Goal: Task Accomplishment & Management: Manage account settings

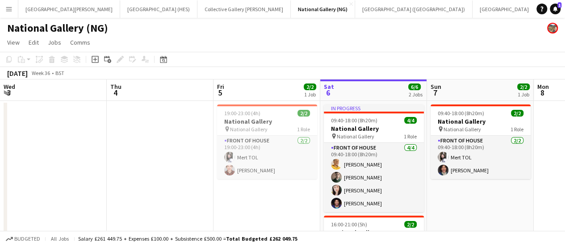
scroll to position [0, 214]
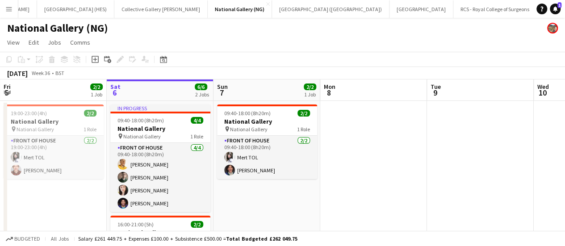
click at [10, 16] on button "Menu" at bounding box center [9, 9] width 18 height 18
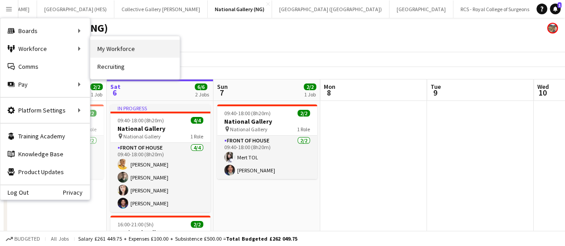
click at [130, 46] on link "My Workforce" at bounding box center [134, 49] width 89 height 18
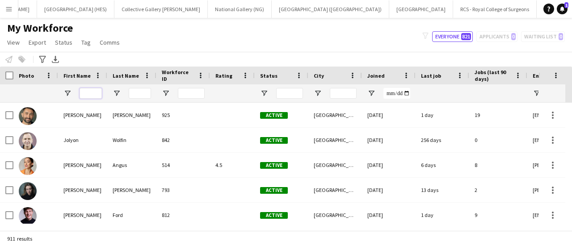
click at [80, 91] on input "First Name Filter Input" at bounding box center [91, 93] width 22 height 11
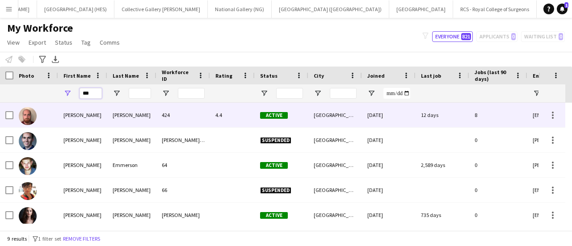
type input "***"
click at [106, 117] on div "[PERSON_NAME]" at bounding box center [82, 115] width 49 height 25
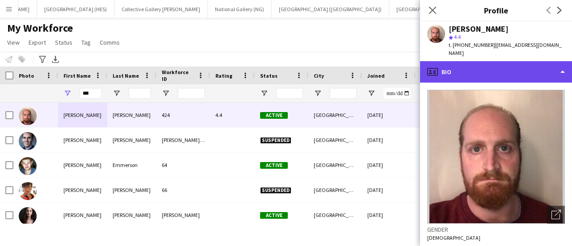
click at [499, 74] on div "profile Bio" at bounding box center [496, 71] width 152 height 21
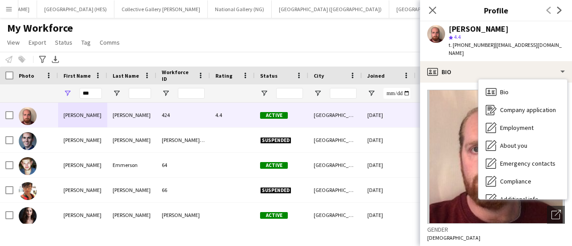
click at [435, 136] on img at bounding box center [496, 157] width 138 height 134
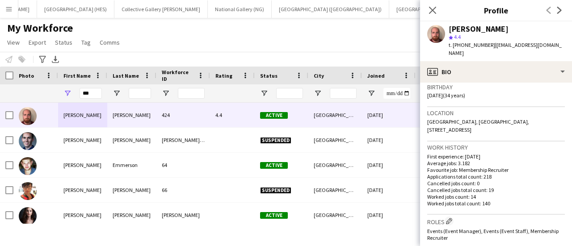
scroll to position [168, 0]
click at [363, 33] on div "My Workforce View Views Default view New view Update view Delete view Edit name…" at bounding box center [286, 36] width 572 height 30
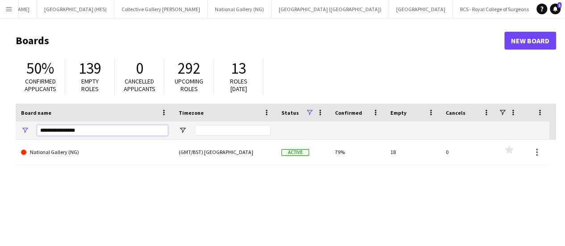
click at [143, 132] on input "**********" at bounding box center [102, 130] width 131 height 11
type input "******"
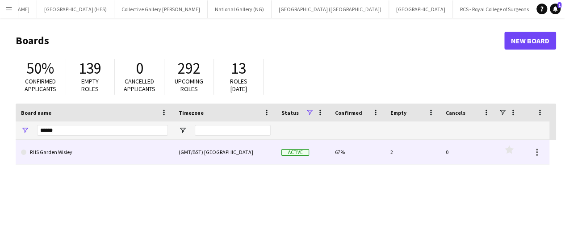
click at [133, 148] on link "RHS Garden Wisley" at bounding box center [94, 152] width 147 height 25
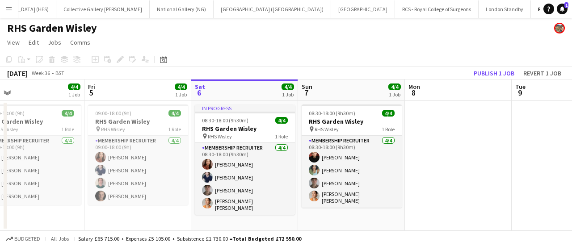
scroll to position [0, 236]
click at [258, 63] on app-toolbar "Copy Paste Paste Ctrl+V Paste with crew Ctrl+Shift+V Paste linked Job [GEOGRAPH…" at bounding box center [286, 59] width 572 height 15
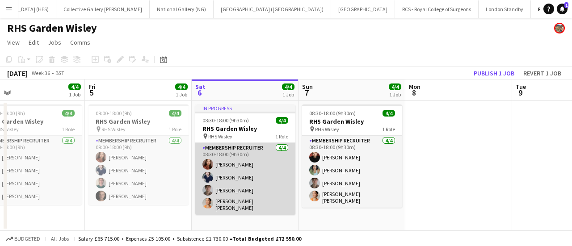
click at [250, 154] on app-card-role "Membership Recruiter [DATE] 08:30-18:00 (9h30m) [PERSON_NAME] [PERSON_NAME] [PE…" at bounding box center [245, 179] width 100 height 72
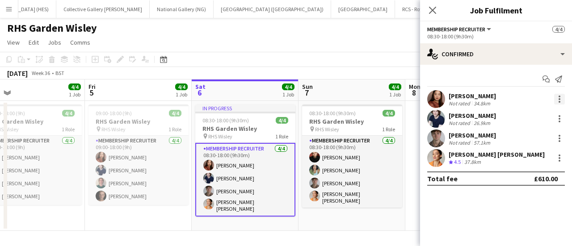
click at [558, 98] on div at bounding box center [559, 99] width 11 height 11
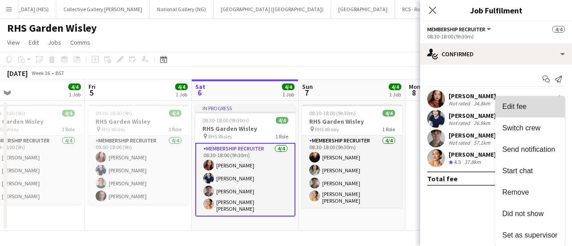
click at [539, 105] on span "Edit fee" at bounding box center [529, 107] width 55 height 8
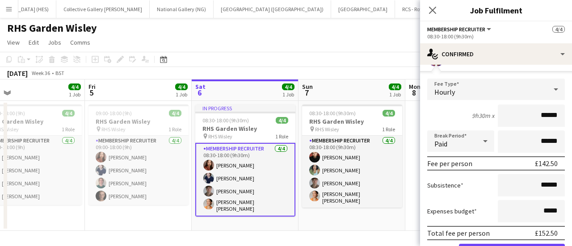
scroll to position [42, 0]
click at [538, 186] on input "******" at bounding box center [531, 185] width 67 height 22
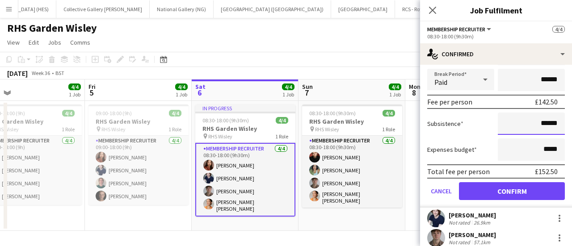
scroll to position [104, 0]
click at [369, 51] on app-page-menu "View Day view expanded Day view collapsed Month view Date picker Jump to [DATE]…" at bounding box center [286, 43] width 572 height 17
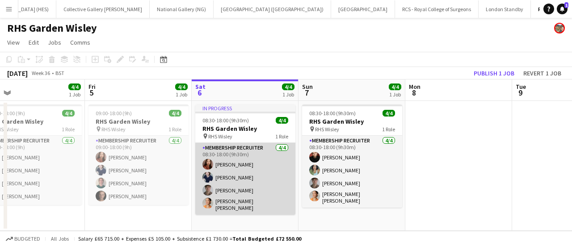
click at [233, 177] on app-card-role "Membership Recruiter [DATE] 08:30-18:00 (9h30m) [PERSON_NAME] [PERSON_NAME] [PE…" at bounding box center [245, 179] width 100 height 72
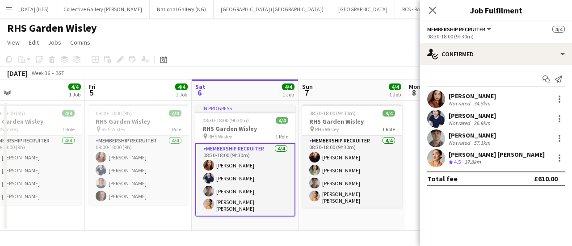
click at [350, 55] on app-toolbar "Copy Paste Paste Ctrl+V Paste with crew Ctrl+Shift+V Paste linked Job [GEOGRAPH…" at bounding box center [286, 59] width 572 height 15
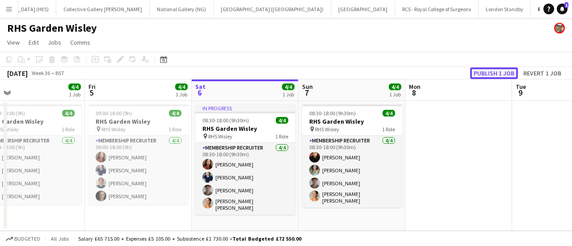
click at [488, 76] on button "Publish 1 job" at bounding box center [494, 74] width 48 height 12
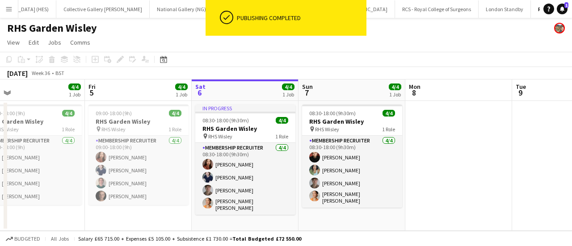
click at [346, 57] on app-toolbar "Copy Paste Paste Ctrl+V Paste with crew Ctrl+Shift+V Paste linked Job [GEOGRAPH…" at bounding box center [286, 59] width 572 height 15
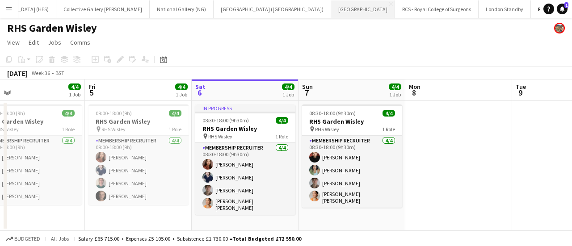
click at [331, 10] on button "[GEOGRAPHIC_DATA] Close" at bounding box center [363, 8] width 64 height 17
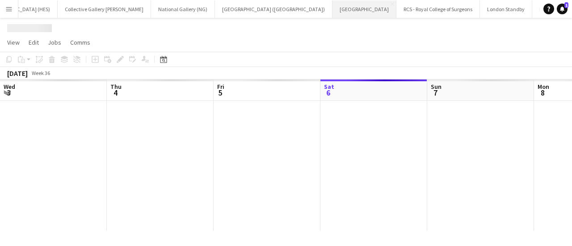
scroll to position [0, 214]
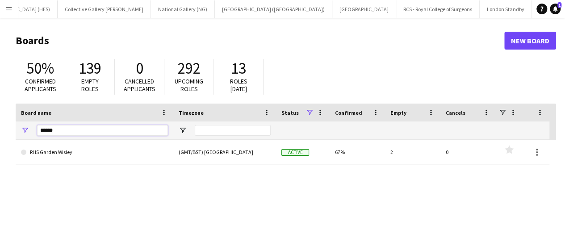
click at [66, 125] on input "******" at bounding box center [102, 130] width 131 height 11
type input "***"
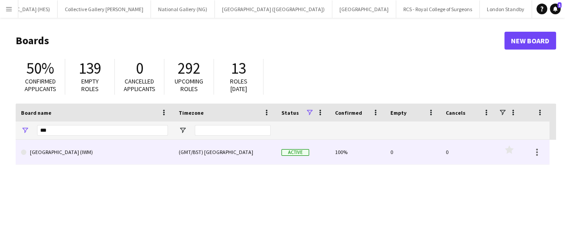
click at [61, 161] on link "[GEOGRAPHIC_DATA] (IWM)" at bounding box center [94, 152] width 147 height 25
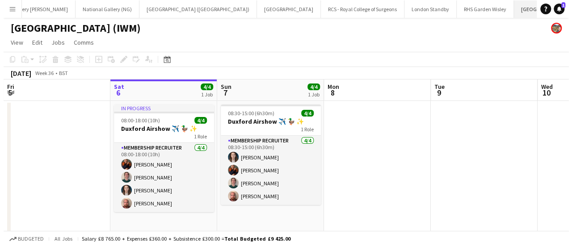
scroll to position [0, 226]
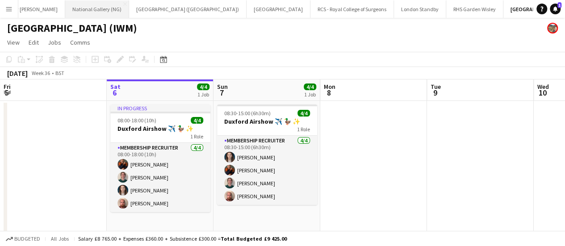
click at [65, 8] on button "National Gallery (NG) Close" at bounding box center [97, 8] width 64 height 17
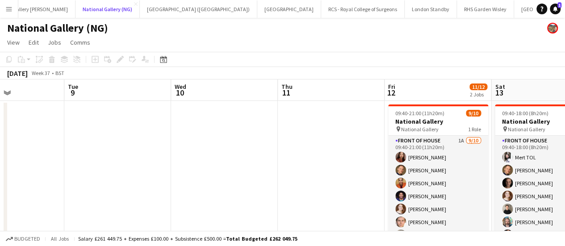
scroll to position [0, 260]
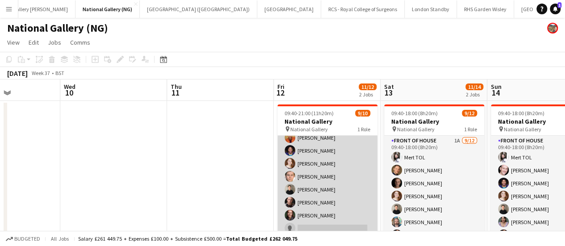
click at [313, 174] on app-card-role "Front of House 1A [DATE] 09:40-21:00 (11h20m) [PERSON_NAME] [PERSON_NAME] [PERS…" at bounding box center [328, 163] width 100 height 147
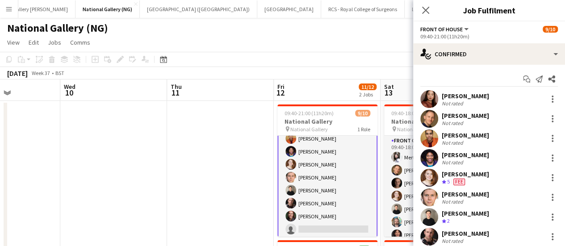
scroll to position [46, 0]
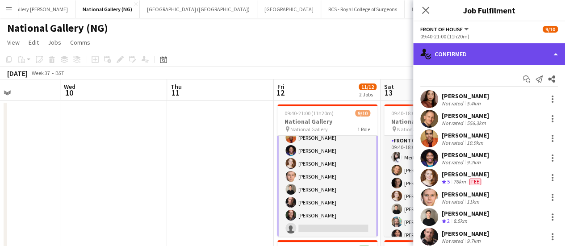
click at [460, 61] on div "single-neutral-actions-check-2 Confirmed" at bounding box center [490, 53] width 152 height 21
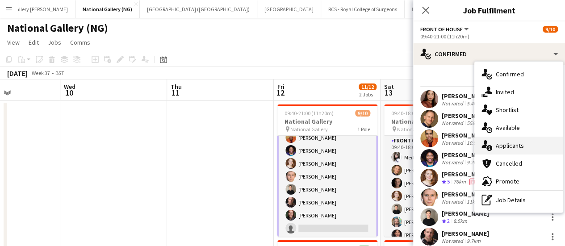
click at [499, 150] on div "single-neutral-actions-information Applicants" at bounding box center [519, 146] width 89 height 18
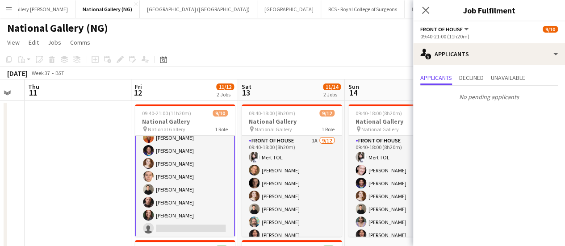
scroll to position [0, 404]
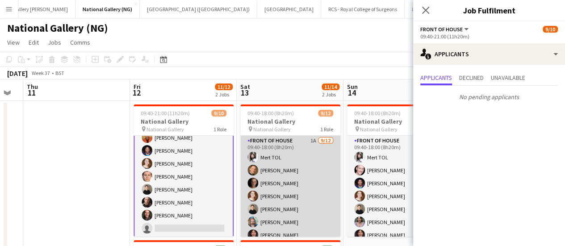
click at [311, 182] on app-card-role "Front of House 1A [DATE] 09:40-18:00 (8h20m) Mert TOL [PERSON_NAME] [PERSON_NAM…" at bounding box center [291, 222] width 100 height 173
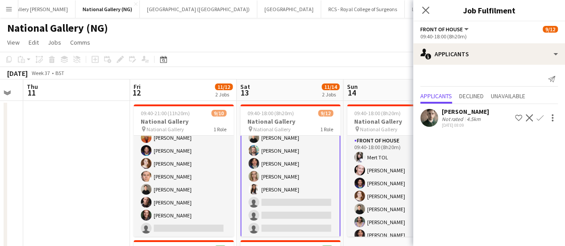
scroll to position [73, 0]
click at [539, 116] on app-icon "Confirm" at bounding box center [540, 117] width 7 height 7
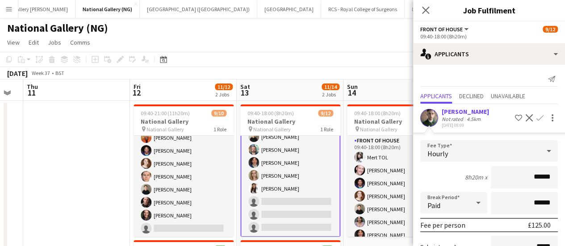
scroll to position [93, 0]
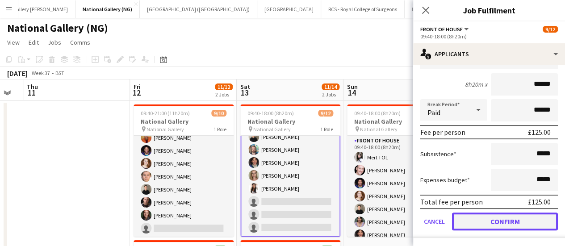
click at [480, 216] on button "Confirm" at bounding box center [505, 222] width 106 height 18
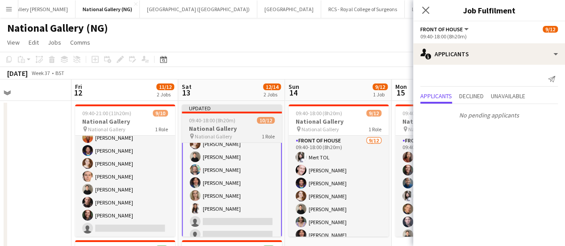
scroll to position [0, 250]
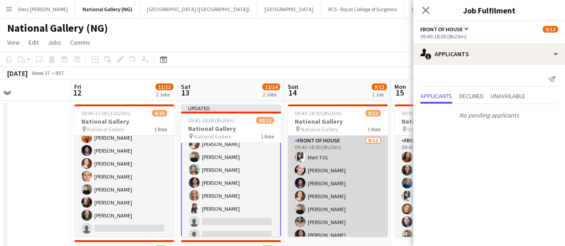
click at [307, 160] on app-card-role "Front of House [DATE] 09:40-18:00 (8h20m) [PERSON_NAME] [PERSON_NAME] [PERSON_N…" at bounding box center [338, 222] width 100 height 173
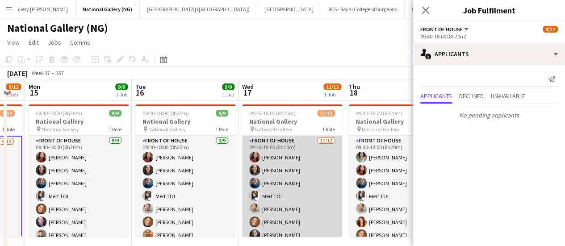
scroll to position [0, 398]
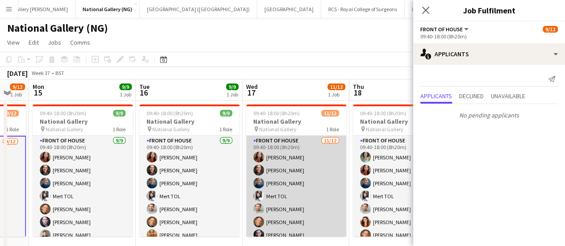
click at [293, 195] on app-card-role "Front of House [DATE] 09:40-18:00 (8h20m) [PERSON_NAME] [PERSON_NAME] [PERSON_N…" at bounding box center [296, 222] width 100 height 173
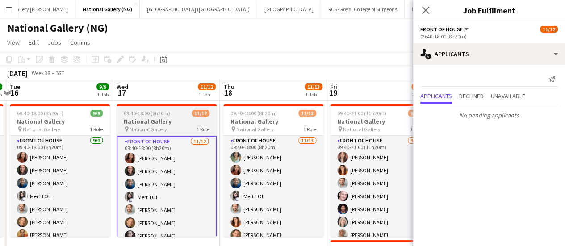
scroll to position [0, 314]
click at [293, 195] on app-card-role "Front of House [DATE] 09:40-18:00 (8h20m) [PERSON_NAME] [PERSON_NAME] [PERSON_N…" at bounding box center [274, 229] width 100 height 186
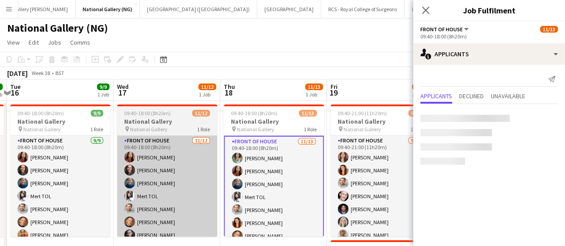
scroll to position [0, 384]
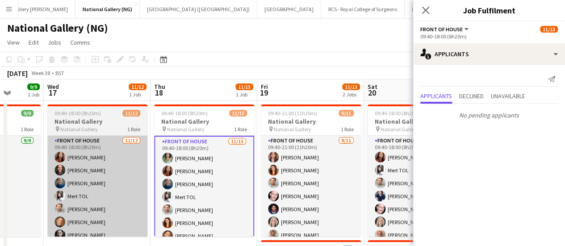
click at [293, 195] on app-card-role "Front of House [DATE] 09:40-21:00 (11h20m) [PERSON_NAME] [PERSON_NAME] [PERSON_…" at bounding box center [311, 216] width 100 height 160
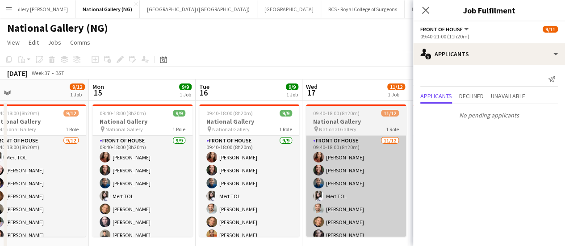
scroll to position [0, 223]
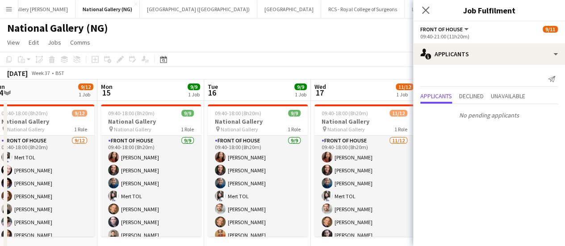
click at [309, 48] on app-page-menu "View Day view expanded Day view collapsed Month view Date picker Jump to [DATE]…" at bounding box center [282, 43] width 565 height 17
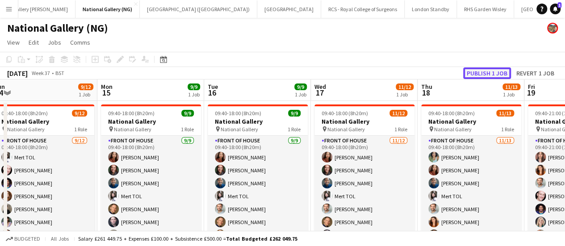
click at [469, 71] on button "Publish 1 job" at bounding box center [488, 74] width 48 height 12
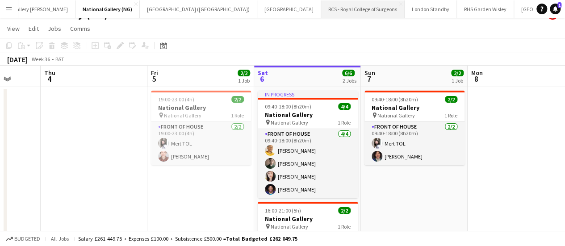
scroll to position [0, 225]
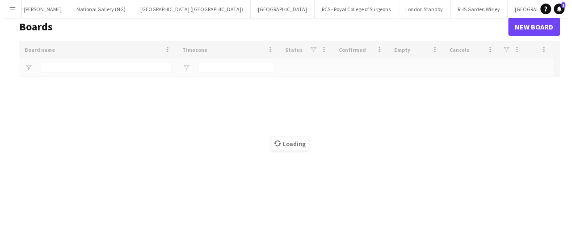
scroll to position [0, 224]
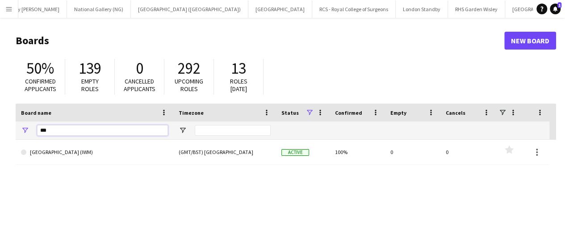
click at [80, 131] on input "***" at bounding box center [102, 130] width 131 height 11
type input "***"
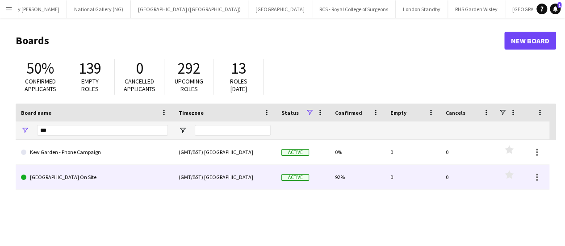
click at [75, 182] on link "[GEOGRAPHIC_DATA] On Site" at bounding box center [94, 177] width 147 height 25
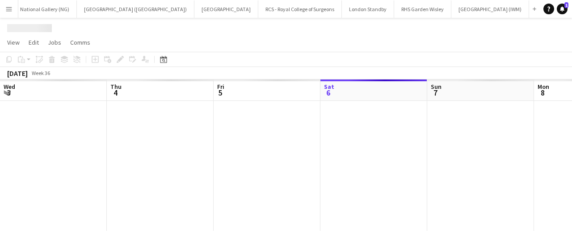
scroll to position [0, 214]
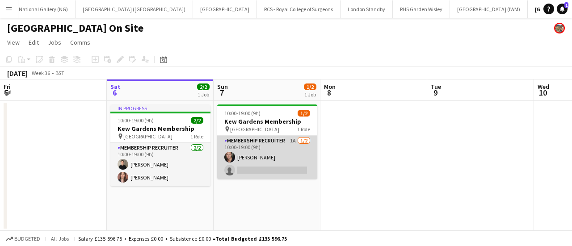
click at [271, 161] on app-card-role "Membership Recruiter 1A [DATE] 10:00-19:00 (9h) [PERSON_NAME] single-neutral-ac…" at bounding box center [267, 157] width 100 height 43
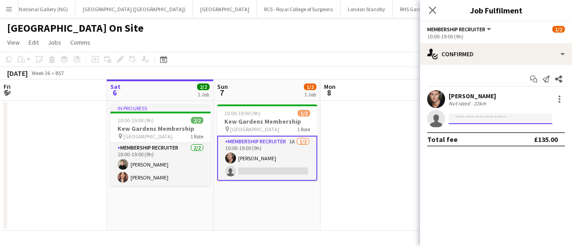
click at [476, 121] on input at bounding box center [501, 119] width 104 height 11
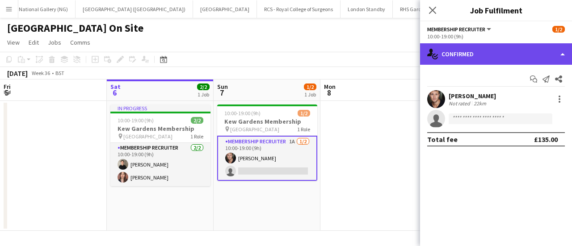
click at [494, 45] on div "single-neutral-actions-check-2 Confirmed" at bounding box center [496, 53] width 152 height 21
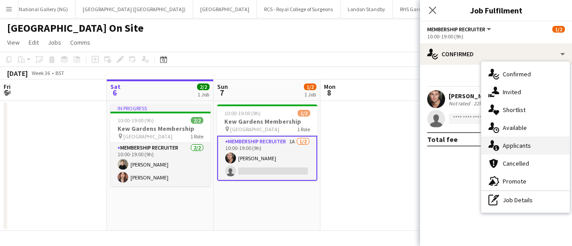
click at [510, 145] on span "Applicants" at bounding box center [517, 146] width 28 height 8
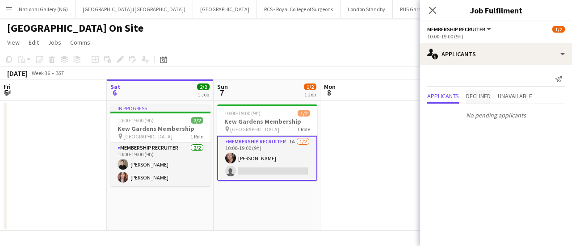
click at [484, 91] on span "Declined" at bounding box center [478, 96] width 25 height 13
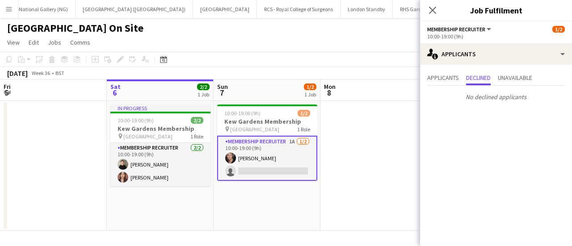
click at [517, 66] on div "Applicants Declined Unavailable No declined applicants" at bounding box center [496, 88] width 152 height 47
click at [511, 84] on span "Unavailable" at bounding box center [515, 78] width 34 height 13
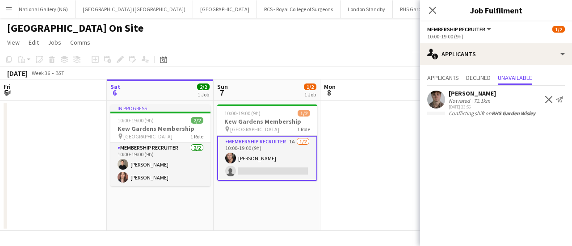
click at [369, 53] on app-toolbar "Copy Paste Paste Ctrl+V Paste with crew Ctrl+Shift+V Paste linked Job [GEOGRAPH…" at bounding box center [286, 59] width 572 height 15
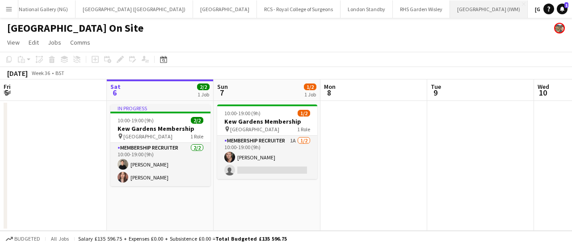
scroll to position [0, 0]
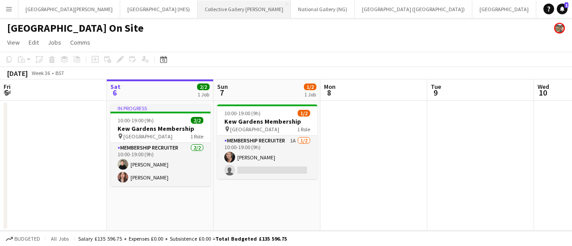
click at [198, 3] on button "Collective Gallery [PERSON_NAME][GEOGRAPHIC_DATA]" at bounding box center [244, 8] width 93 height 17
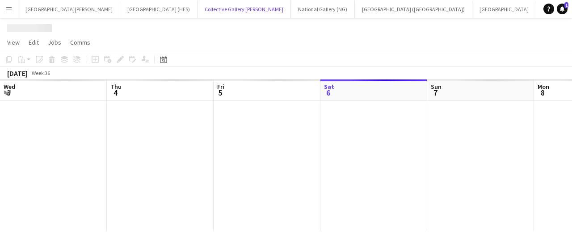
scroll to position [0, 214]
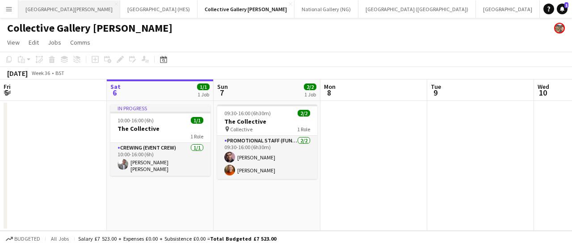
click at [55, 3] on button "[GEOGRAPHIC_DATA][PERSON_NAME] [GEOGRAPHIC_DATA] Close" at bounding box center [69, 8] width 102 height 17
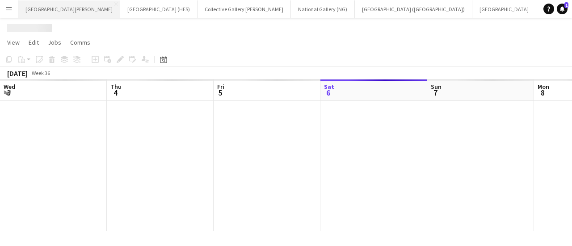
scroll to position [0, 214]
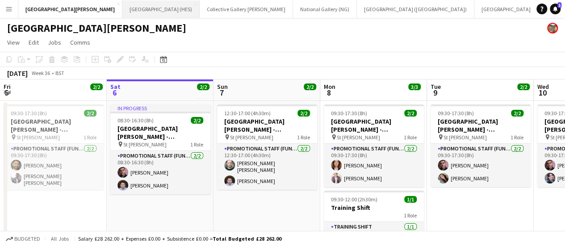
click at [122, 3] on button "[GEOGRAPHIC_DATA] (HES) Close" at bounding box center [160, 8] width 77 height 17
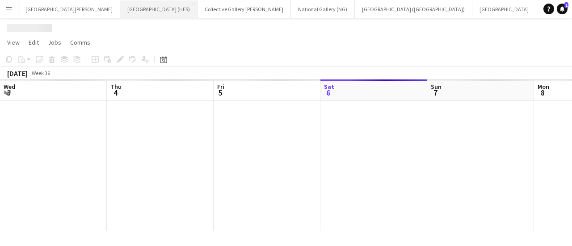
scroll to position [0, 214]
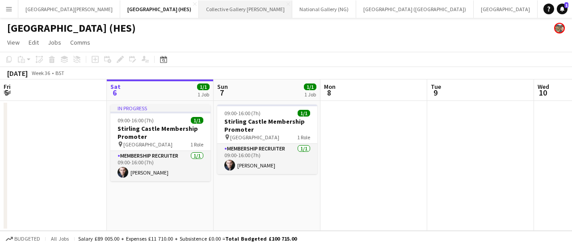
click at [201, 11] on button "Collective Gallery [PERSON_NAME][GEOGRAPHIC_DATA]" at bounding box center [245, 8] width 93 height 17
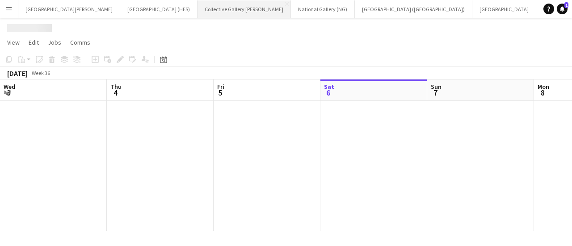
scroll to position [0, 214]
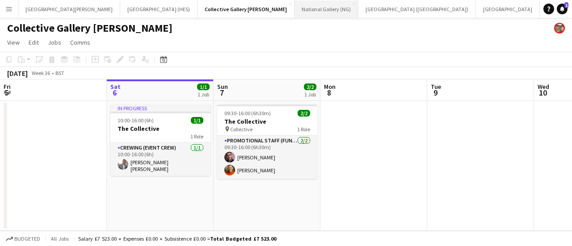
click at [295, 14] on button "National Gallery (NG) Close" at bounding box center [327, 8] width 64 height 17
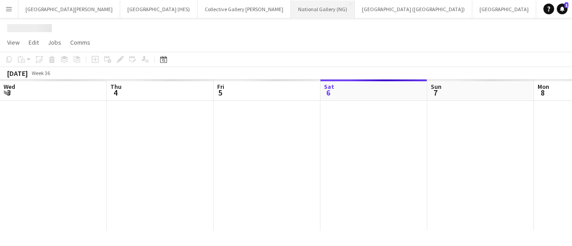
scroll to position [0, 214]
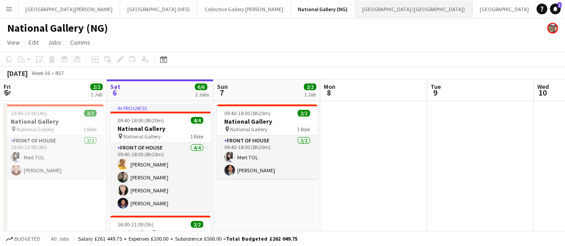
click at [355, 16] on button "[GEOGRAPHIC_DATA] (RMG) Close" at bounding box center [414, 8] width 118 height 17
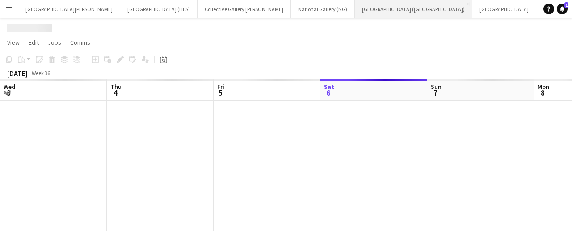
scroll to position [0, 214]
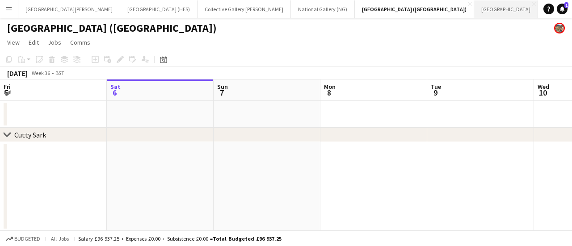
click at [474, 13] on button "[GEOGRAPHIC_DATA] Close" at bounding box center [506, 8] width 64 height 17
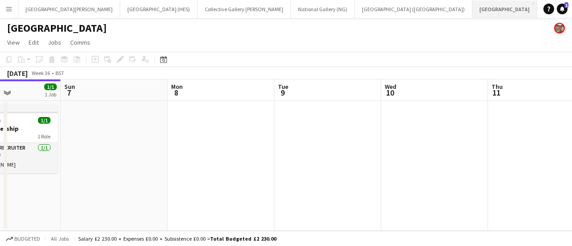
scroll to position [0, 184]
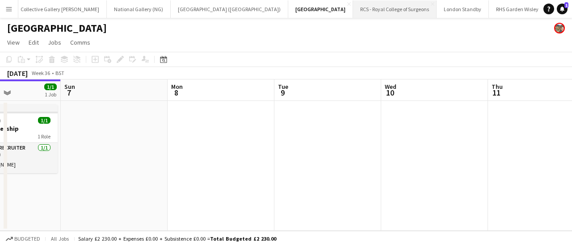
click at [353, 14] on button "RCS - Royal College of Surgeons Close" at bounding box center [395, 8] width 84 height 17
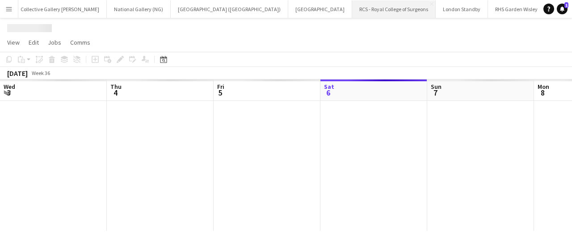
scroll to position [0, 214]
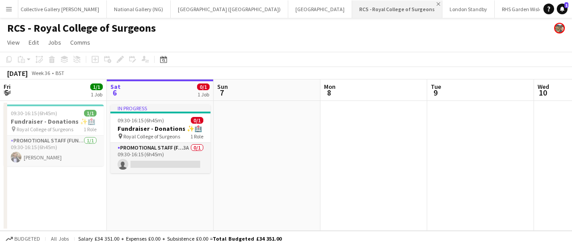
click at [437, 2] on app-icon "Close" at bounding box center [439, 4] width 4 height 4
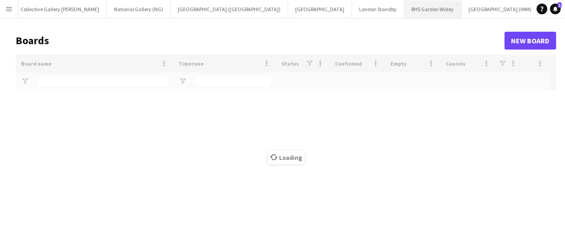
type input "***"
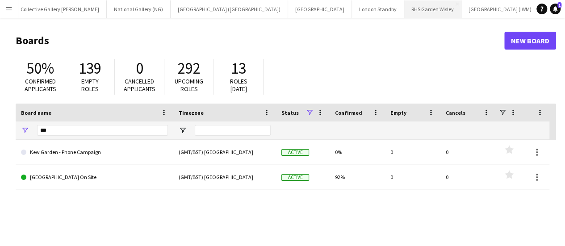
click at [405, 8] on button "RHS Garden Wisley Close" at bounding box center [433, 8] width 57 height 17
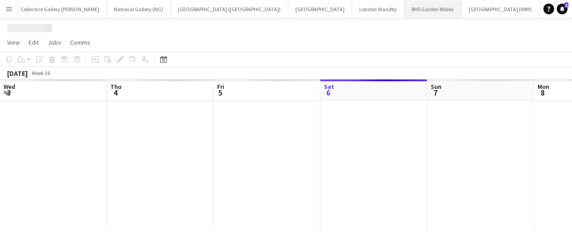
scroll to position [0, 214]
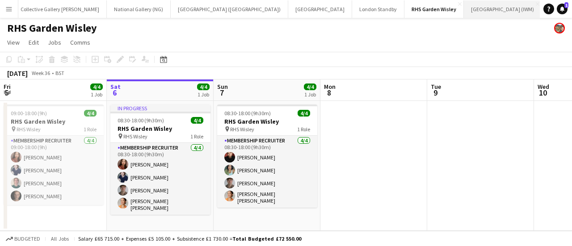
click at [464, 3] on button "[GEOGRAPHIC_DATA] (IWM) Close" at bounding box center [503, 8] width 78 height 17
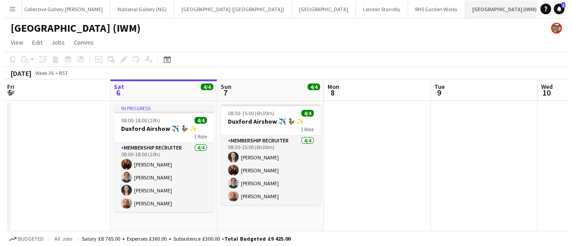
scroll to position [0, 202]
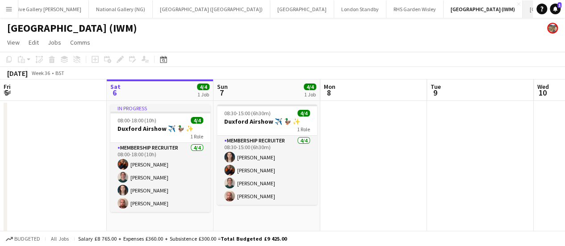
click at [523, 6] on button "[GEOGRAPHIC_DATA] On Site Close" at bounding box center [563, 8] width 81 height 17
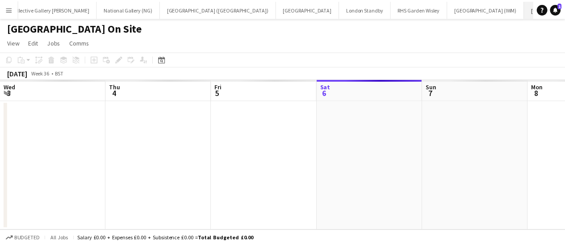
scroll to position [0, 214]
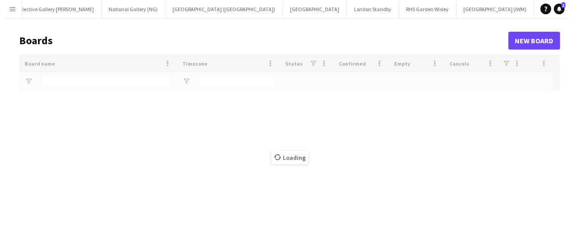
scroll to position [0, 139]
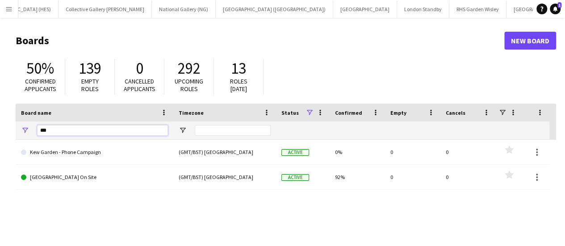
click at [98, 135] on input "***" at bounding box center [102, 130] width 131 height 11
type input "***"
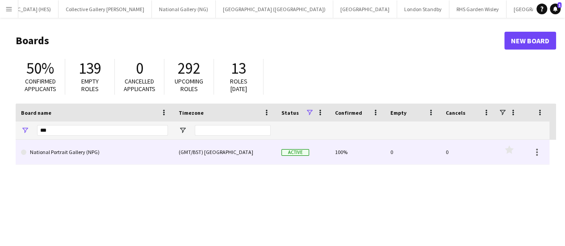
click at [91, 159] on link "National Portrait Gallery (NPG)" at bounding box center [94, 152] width 147 height 25
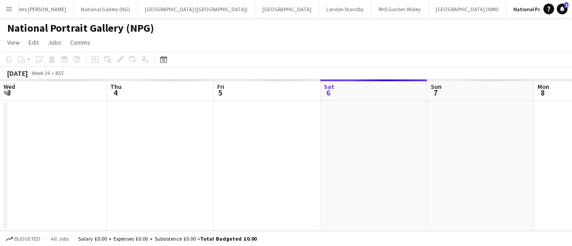
scroll to position [0, 214]
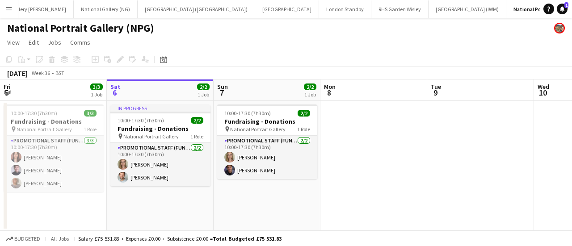
click at [5, 12] on button "Menu" at bounding box center [9, 9] width 18 height 18
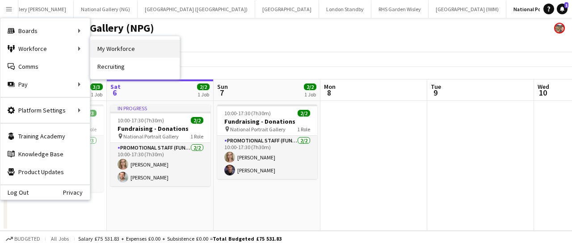
click at [100, 51] on link "My Workforce" at bounding box center [134, 49] width 89 height 18
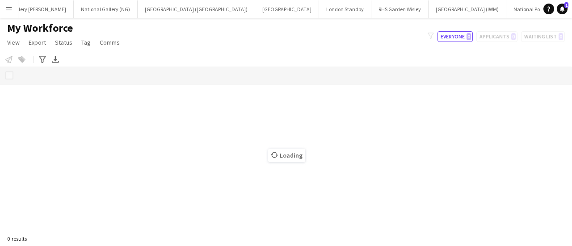
scroll to position [0, 215]
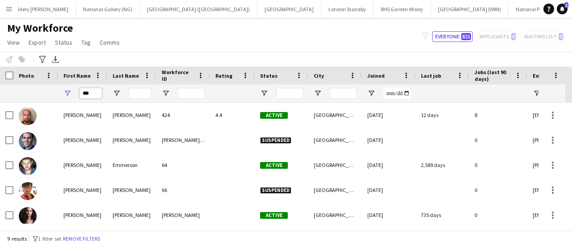
click at [84, 97] on input "***" at bounding box center [91, 93] width 22 height 11
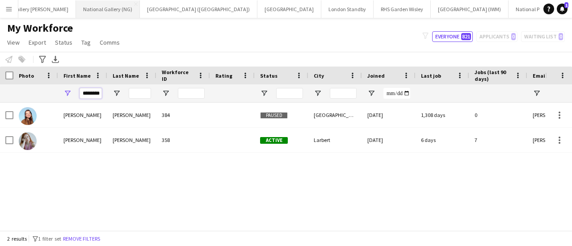
type input "********"
click at [76, 9] on button "National Gallery (NG) Close" at bounding box center [108, 8] width 64 height 17
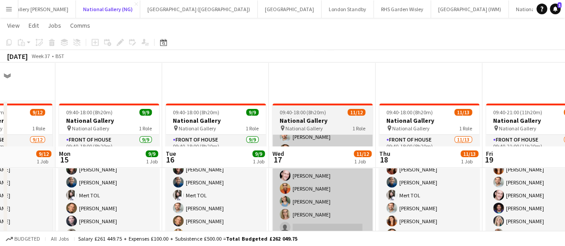
scroll to position [84, 0]
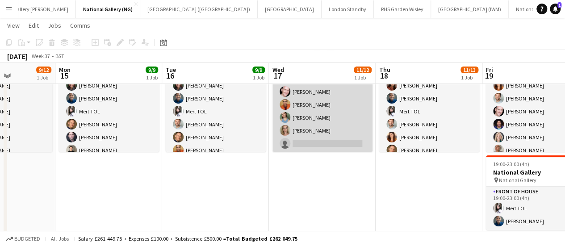
click at [312, 139] on app-card-role "Front of House [DATE] 09:40-18:00 (8h20m) [PERSON_NAME] [PERSON_NAME] [PERSON_N…" at bounding box center [323, 65] width 100 height 173
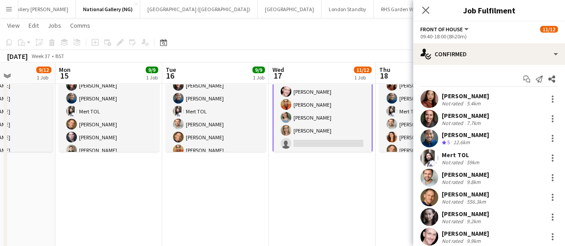
scroll to position [104, 0]
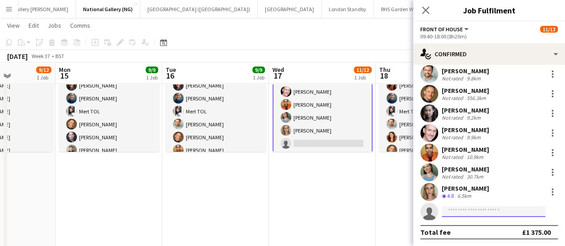
click at [460, 211] on input at bounding box center [494, 212] width 104 height 11
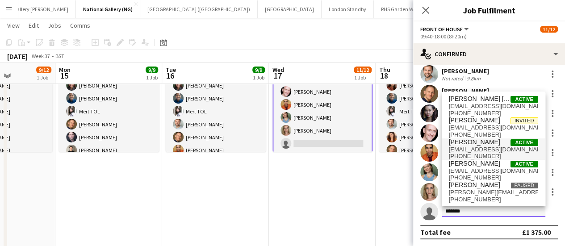
type input "*******"
click at [484, 144] on span "[PERSON_NAME]" at bounding box center [474, 143] width 51 height 8
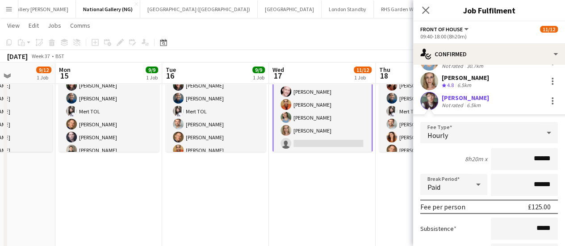
scroll to position [307, 0]
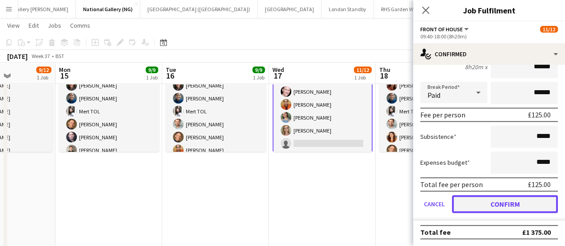
click at [478, 207] on button "Confirm" at bounding box center [505, 204] width 106 height 18
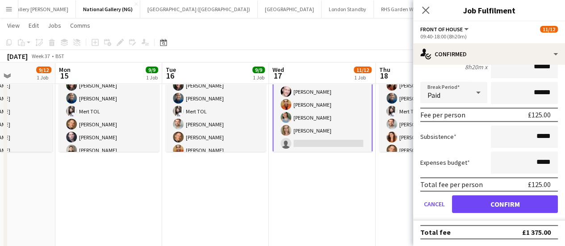
scroll to position [104, 0]
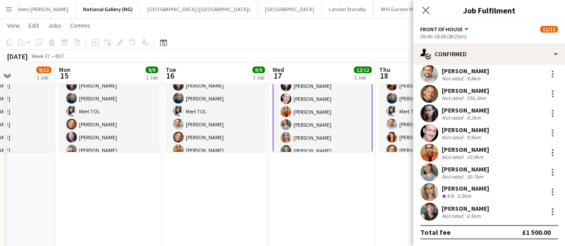
click at [404, 217] on app-date-cell "09:40-18:00 (8h20m) 11/13 National Gallery pin National Gallery 1 Role Front of…" at bounding box center [429, 132] width 107 height 233
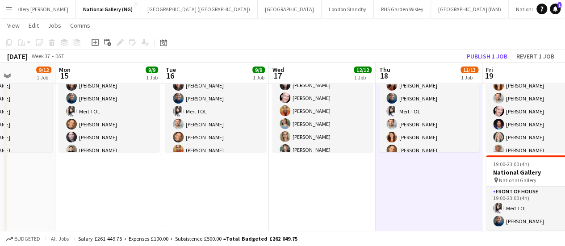
scroll to position [72, 0]
click at [349, 45] on app-toolbar "Copy Paste Paste Ctrl+V Paste with crew Ctrl+Shift+V Paste linked Job [GEOGRAPH…" at bounding box center [282, 42] width 565 height 15
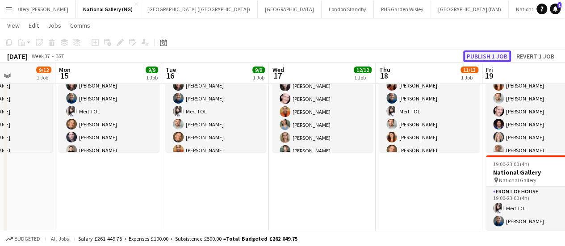
click at [477, 55] on button "Publish 1 job" at bounding box center [488, 57] width 48 height 12
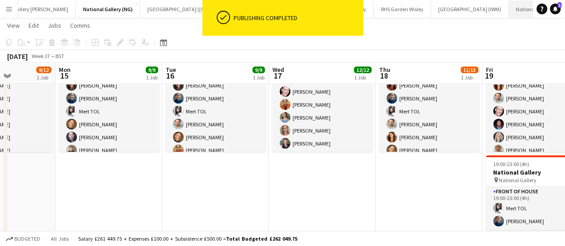
scroll to position [0, 224]
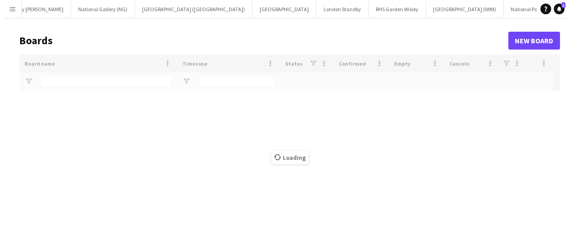
scroll to position [0, 222]
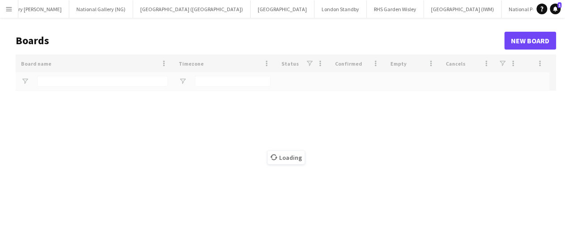
type input "***"
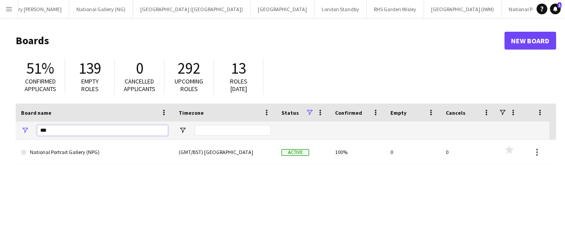
click at [133, 132] on input "***" at bounding box center [102, 130] width 131 height 11
type input "*"
type input "******"
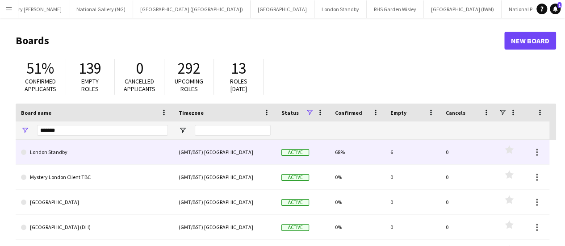
click at [99, 159] on link "London Standby" at bounding box center [94, 152] width 147 height 25
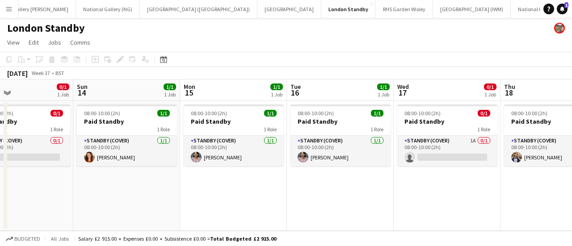
scroll to position [0, 391]
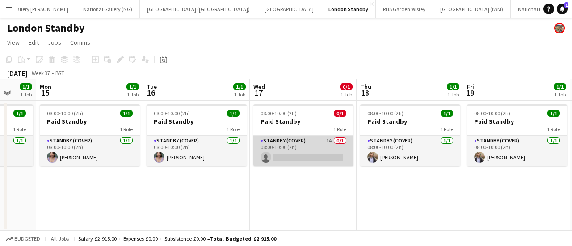
click at [320, 147] on app-card-role "Standby (cover) 1A 0/1 08:00-10:00 (2h) single-neutral-actions" at bounding box center [303, 151] width 100 height 30
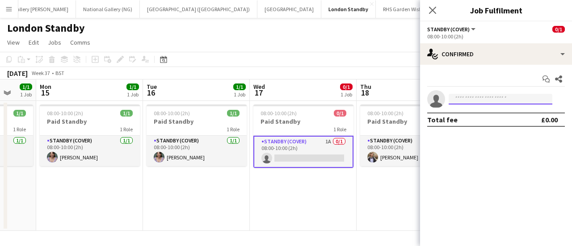
click at [460, 100] on input at bounding box center [501, 99] width 104 height 11
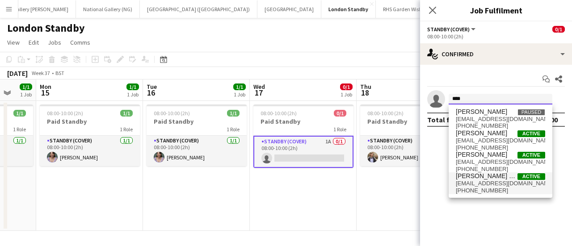
type input "****"
click at [483, 181] on span "[EMAIL_ADDRESS][DOMAIN_NAME]" at bounding box center [500, 183] width 89 height 7
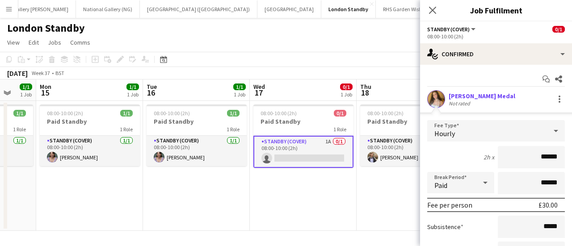
scroll to position [90, 0]
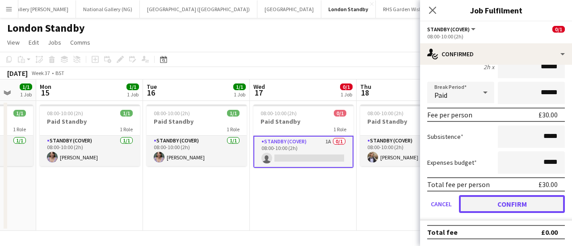
click at [485, 200] on button "Confirm" at bounding box center [512, 204] width 106 height 18
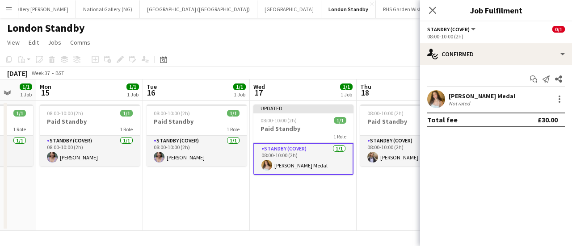
scroll to position [0, 0]
click at [364, 35] on app-page-menu "View Day view expanded Day view collapsed Month view Date picker Jump to [DATE]…" at bounding box center [286, 43] width 572 height 17
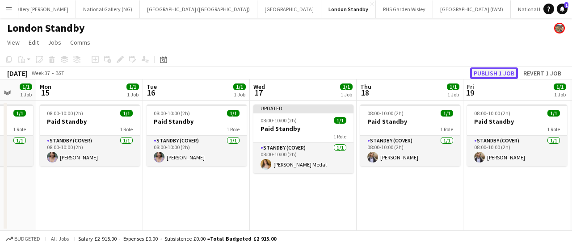
click at [475, 72] on button "Publish 1 job" at bounding box center [494, 74] width 48 height 12
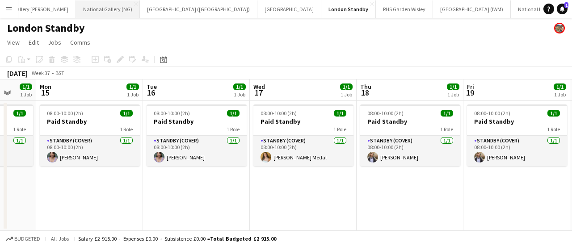
click at [76, 6] on button "National Gallery (NG) Close" at bounding box center [108, 8] width 64 height 17
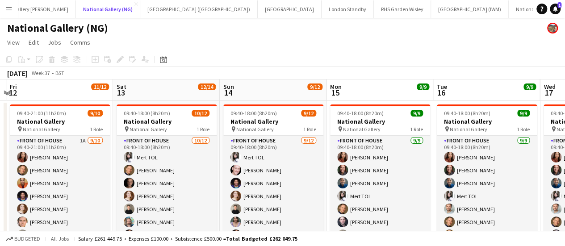
scroll to position [0, 316]
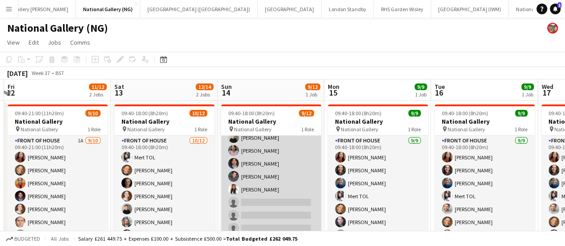
click at [274, 199] on app-card-role "Front of House [DATE] 09:40-18:00 (8h20m) [PERSON_NAME] [PERSON_NAME] [PERSON_N…" at bounding box center [271, 150] width 100 height 173
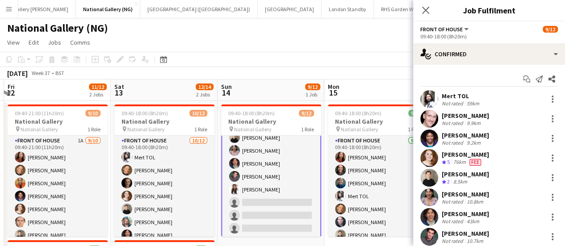
scroll to position [104, 0]
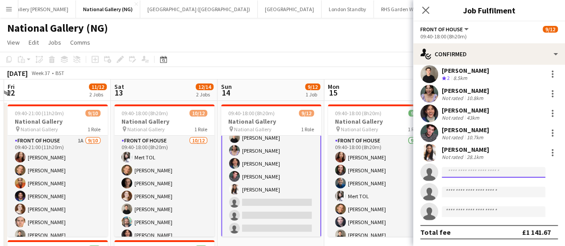
click at [458, 170] on input at bounding box center [494, 172] width 104 height 11
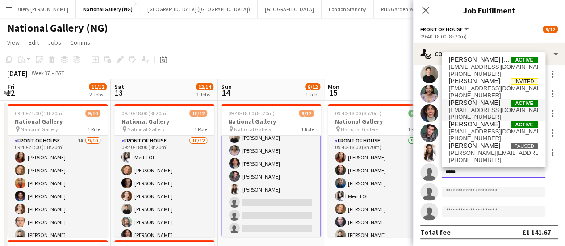
type input "*****"
click at [474, 105] on span "[PERSON_NAME]" at bounding box center [474, 103] width 51 height 8
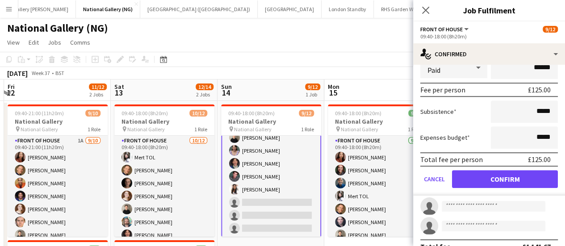
scroll to position [307, 0]
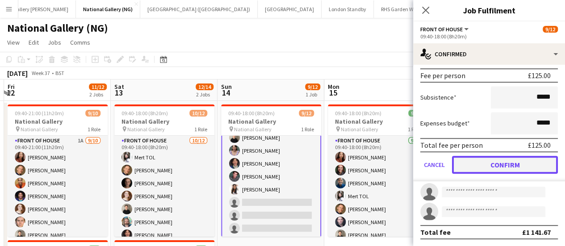
click at [487, 162] on button "Confirm" at bounding box center [505, 165] width 106 height 18
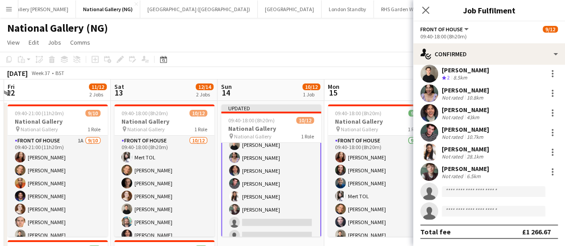
scroll to position [104, 0]
click at [346, 44] on app-page-menu "View Day view expanded Day view collapsed Month view Date picker Jump to [DATE]…" at bounding box center [282, 43] width 565 height 17
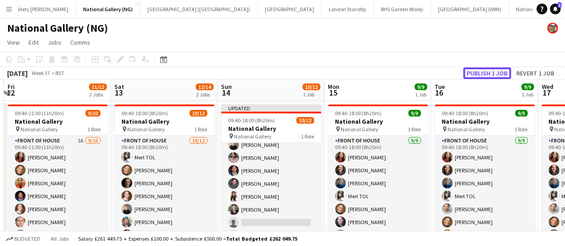
click at [492, 79] on button "Publish 1 job" at bounding box center [488, 74] width 48 height 12
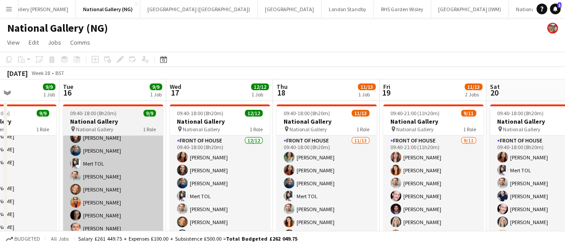
scroll to position [59, 0]
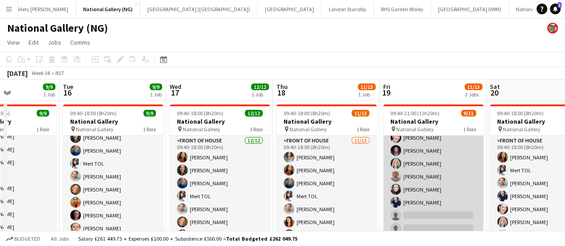
click at [425, 201] on app-card-role "Front of House [DATE] 09:40-21:00 (11h20m) [PERSON_NAME] [PERSON_NAME] [PERSON_…" at bounding box center [434, 157] width 100 height 160
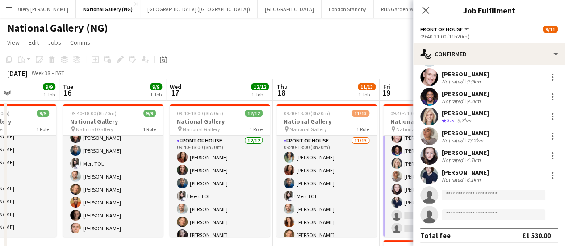
scroll to position [83, 0]
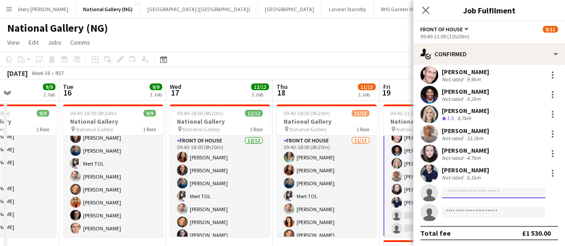
click at [481, 191] on input at bounding box center [494, 193] width 104 height 11
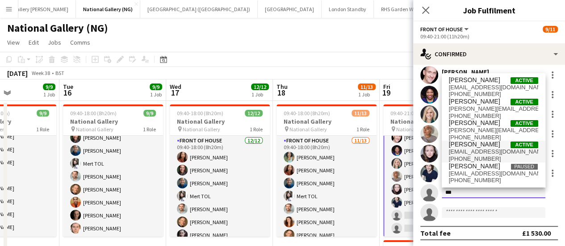
scroll to position [0, 0]
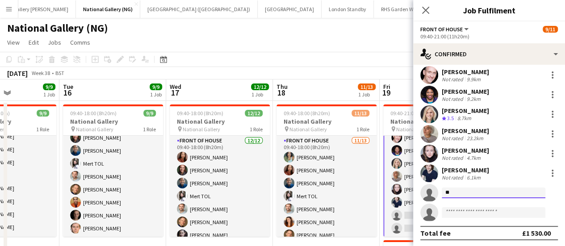
type input "*"
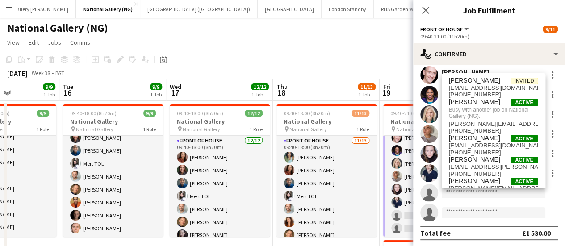
click at [368, 38] on app-page-menu "View Day view expanded Day view collapsed Month view Date picker Jump to [DATE]…" at bounding box center [282, 43] width 565 height 17
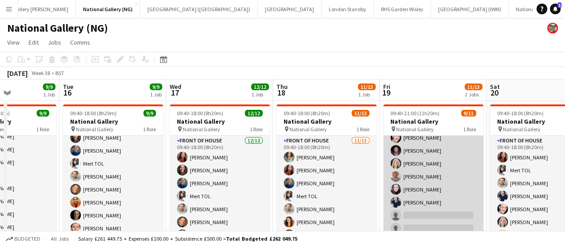
click at [436, 194] on app-card-role "Front of House [DATE] 09:40-21:00 (11h20m) [PERSON_NAME] [PERSON_NAME] [PERSON_…" at bounding box center [434, 157] width 100 height 160
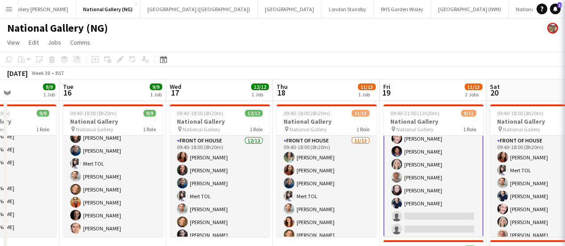
scroll to position [59, 0]
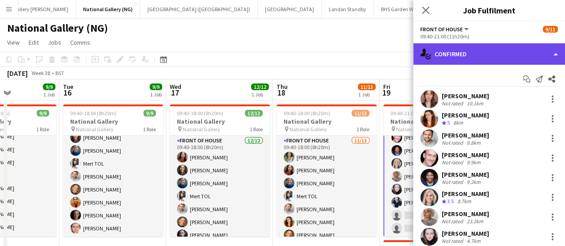
click at [536, 43] on div "single-neutral-actions-check-2 Confirmed" at bounding box center [490, 53] width 152 height 21
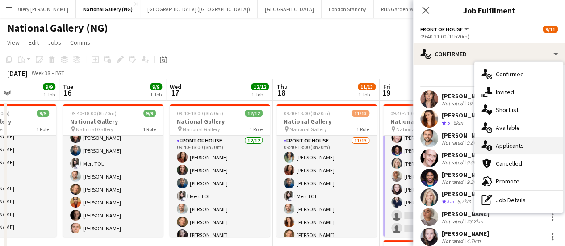
click at [535, 150] on div "single-neutral-actions-information Applicants" at bounding box center [519, 146] width 89 height 18
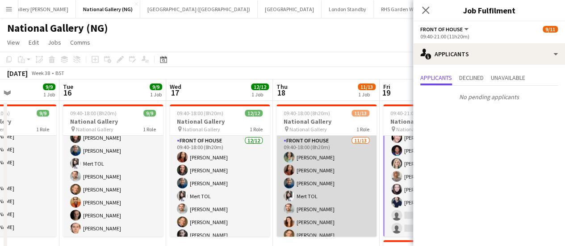
click at [321, 186] on app-card-role "Front of House [DATE] 09:40-18:00 (8h20m) [PERSON_NAME] [PERSON_NAME] [PERSON_N…" at bounding box center [327, 229] width 100 height 186
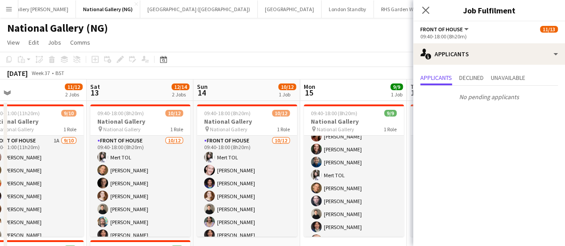
scroll to position [0, 236]
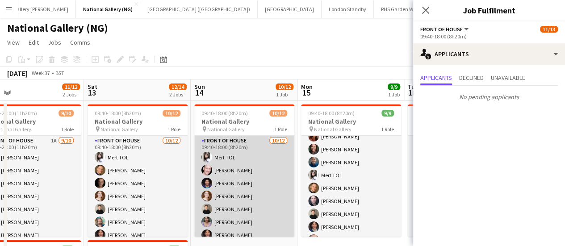
click at [267, 200] on app-card-role "Front of House [DATE] 09:40-18:00 (8h20m) Mert TOL [PERSON_NAME] [PERSON_NAME] …" at bounding box center [244, 222] width 100 height 173
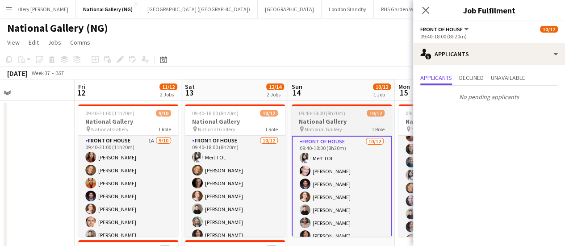
scroll to position [0, 233]
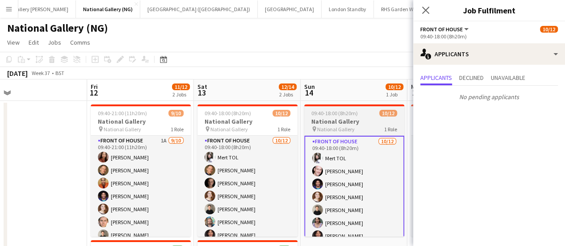
click at [267, 200] on app-card-role "Front of House [DATE] 09:40-18:00 (8h20m) Mert TOL [PERSON_NAME] [PERSON_NAME] …" at bounding box center [248, 222] width 100 height 173
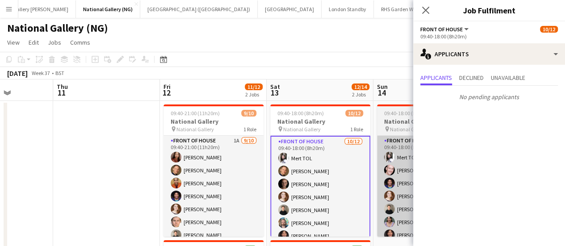
scroll to position [0, 264]
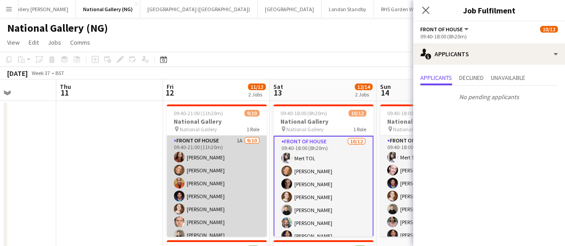
click at [223, 197] on app-card-role "Front of House 1A [DATE] 09:40-21:00 (11h20m) [PERSON_NAME] [PERSON_NAME] [PERS…" at bounding box center [217, 209] width 100 height 147
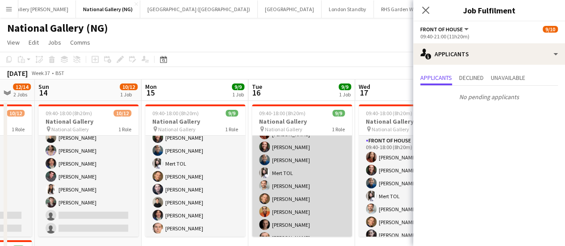
scroll to position [24, 0]
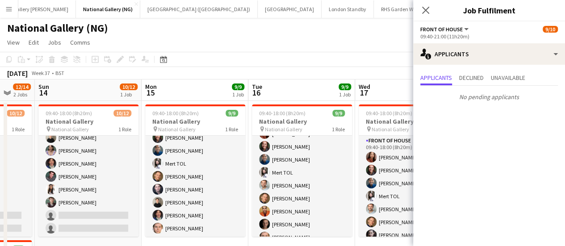
click at [278, 45] on app-page-menu "View Day view expanded Day view collapsed Month view Date picker Jump to [DATE]…" at bounding box center [282, 43] width 565 height 17
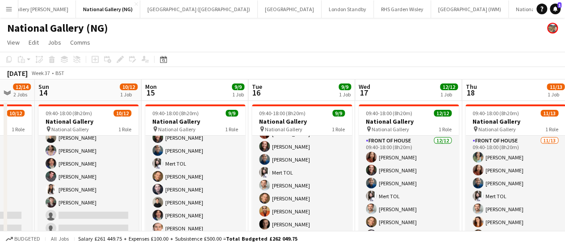
click at [278, 45] on app-page-menu "View Day view expanded Day view collapsed Month view Date picker Jump to [DATE]…" at bounding box center [282, 43] width 565 height 17
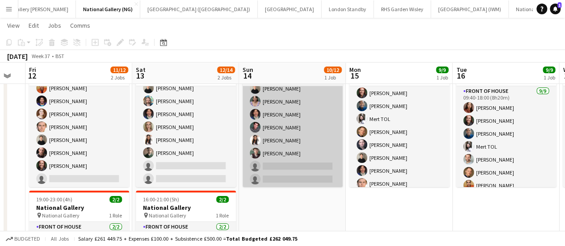
scroll to position [33, 0]
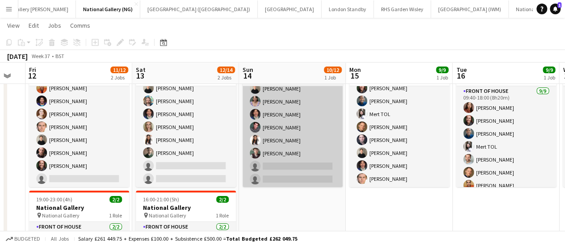
click at [424, 151] on app-card-role "Front of House [DATE] 09:40-18:00 (8h20m) [PERSON_NAME] [PERSON_NAME] [PERSON_N…" at bounding box center [400, 121] width 100 height 134
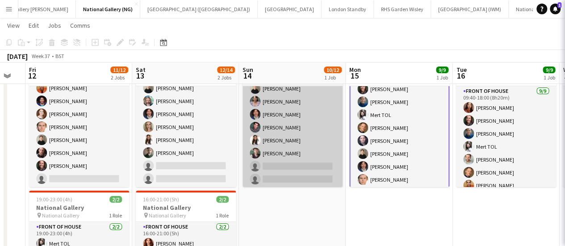
scroll to position [34, 0]
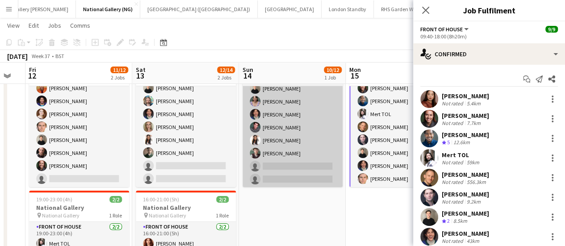
click at [424, 151] on app-user-avatar at bounding box center [430, 158] width 18 height 18
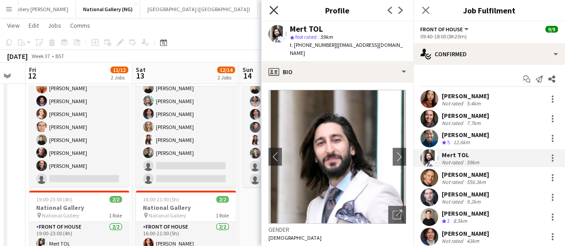
click at [274, 13] on icon "Close pop-in" at bounding box center [274, 10] width 8 height 8
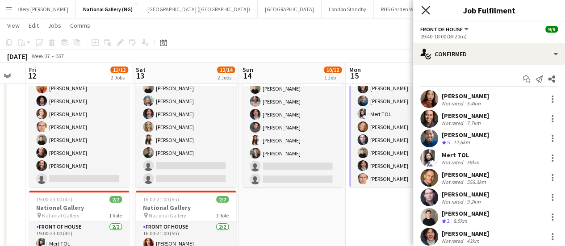
click at [428, 14] on icon "Close pop-in" at bounding box center [426, 10] width 8 height 8
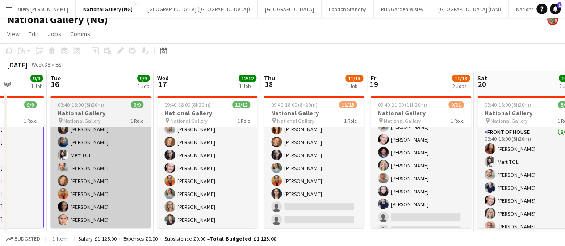
scroll to position [59, 0]
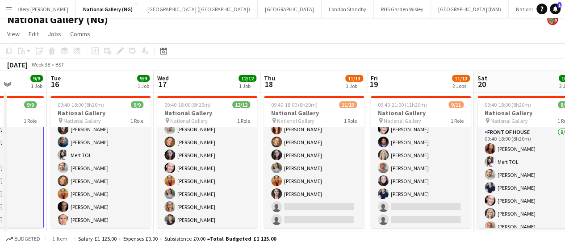
click at [12, 12] on app-icon "Menu" at bounding box center [8, 8] width 7 height 7
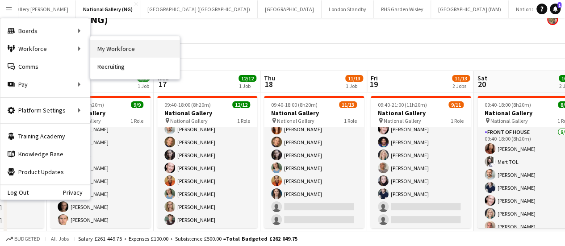
click at [103, 49] on link "My Workforce" at bounding box center [134, 49] width 89 height 18
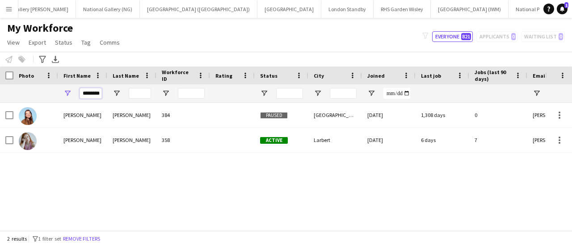
click at [95, 97] on input "********" at bounding box center [91, 93] width 22 height 11
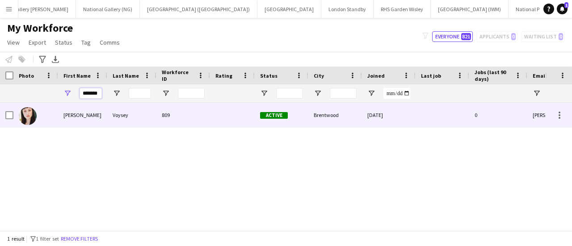
type input "*******"
click at [105, 119] on div "[PERSON_NAME]" at bounding box center [82, 115] width 49 height 25
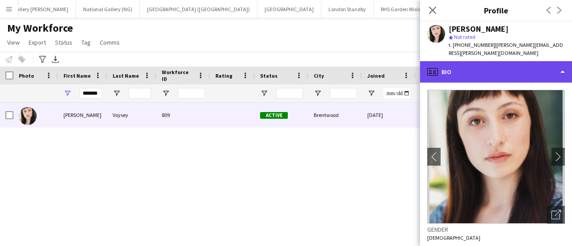
click at [484, 62] on div "profile Bio" at bounding box center [496, 71] width 152 height 21
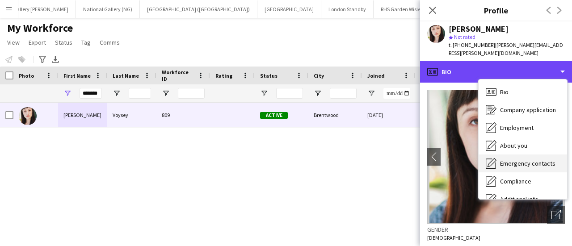
scroll to position [66, 0]
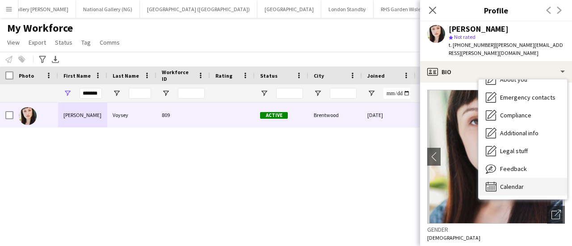
click at [510, 183] on span "Calendar" at bounding box center [512, 187] width 24 height 8
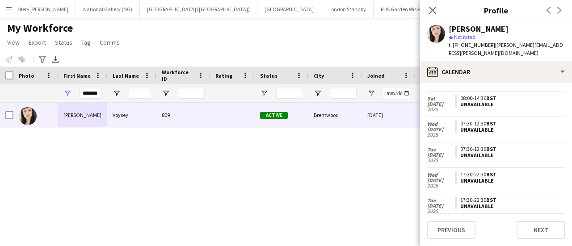
scroll to position [124, 0]
click at [264, 47] on div "My Workforce View Views Default view New view Update view Delete view Edit name…" at bounding box center [286, 36] width 572 height 30
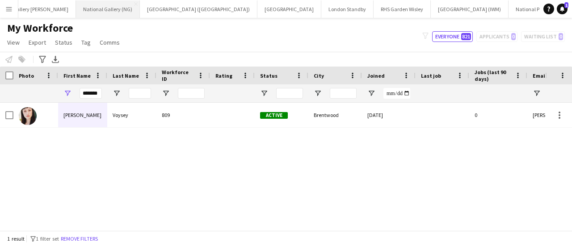
click at [76, 11] on button "National Gallery (NG) Close" at bounding box center [108, 8] width 64 height 17
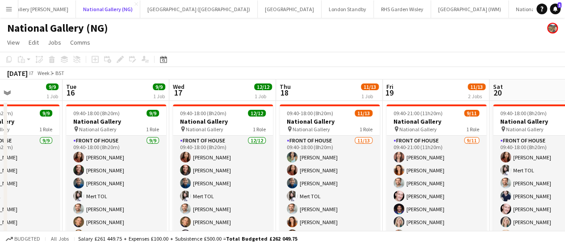
scroll to position [0, 287]
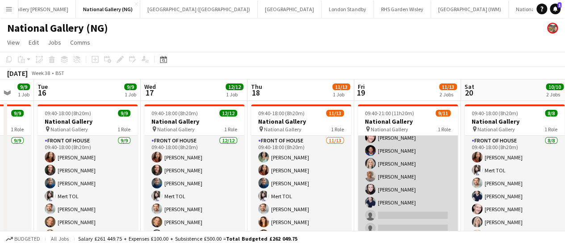
click at [390, 207] on app-card-role "Front of House [DATE] 09:40-21:00 (11h20m) [PERSON_NAME] [PERSON_NAME] [PERSON_…" at bounding box center [408, 157] width 100 height 160
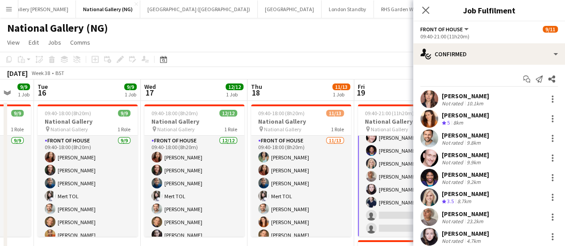
scroll to position [84, 0]
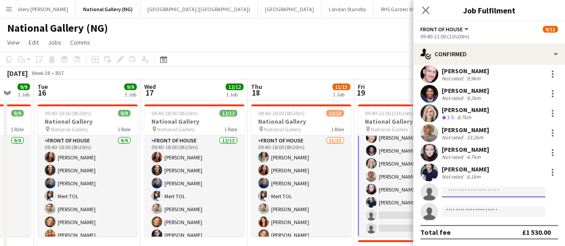
click at [459, 189] on input at bounding box center [494, 192] width 104 height 11
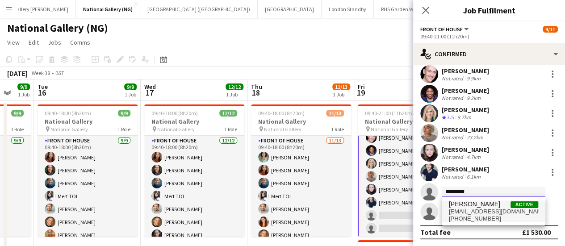
type input "*********"
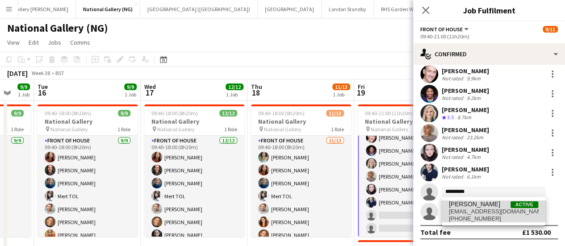
click at [509, 210] on span "[EMAIL_ADDRESS][DOMAIN_NAME]" at bounding box center [493, 211] width 89 height 7
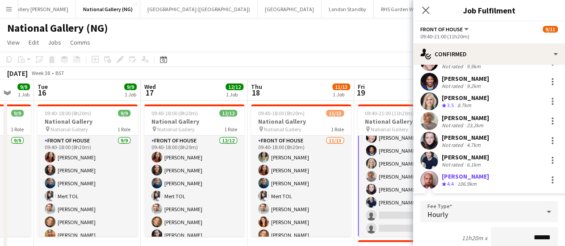
scroll to position [287, 0]
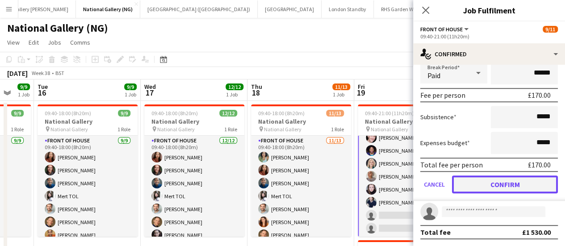
click at [507, 191] on button "Confirm" at bounding box center [505, 185] width 106 height 18
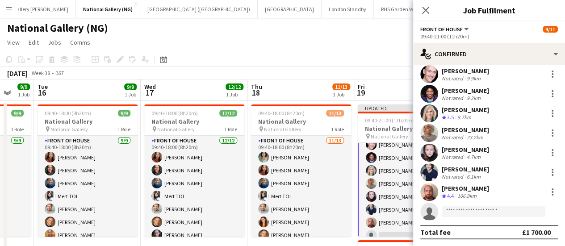
click at [351, 40] on app-page-menu "View Day view expanded Day view collapsed Month view Date picker Jump to [DATE]…" at bounding box center [282, 43] width 565 height 17
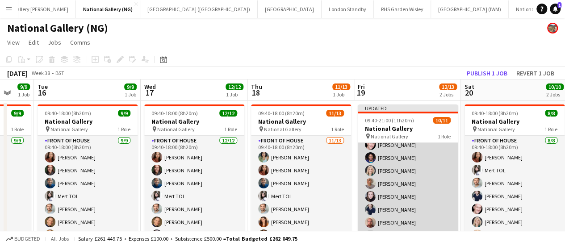
scroll to position [66, 0]
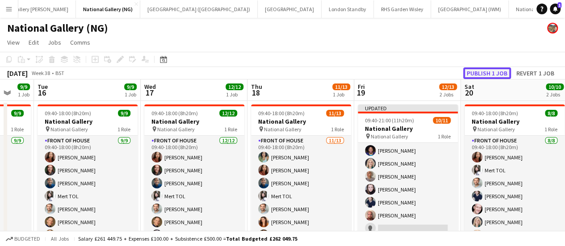
click at [471, 74] on button "Publish 1 job" at bounding box center [488, 74] width 48 height 12
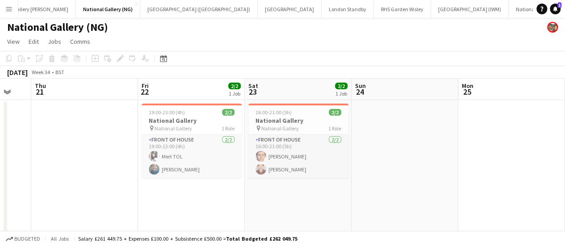
scroll to position [0, 229]
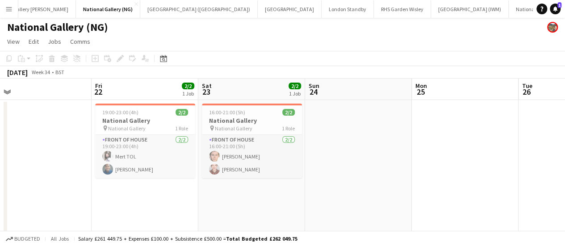
click at [13, 8] on button "Menu" at bounding box center [9, 9] width 18 height 18
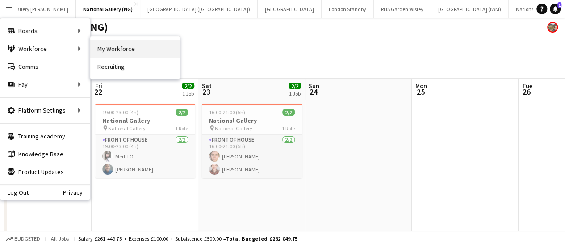
click at [108, 48] on link "My Workforce" at bounding box center [134, 49] width 89 height 18
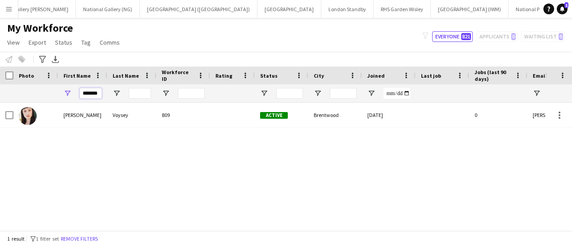
click at [95, 94] on input "*******" at bounding box center [91, 93] width 22 height 11
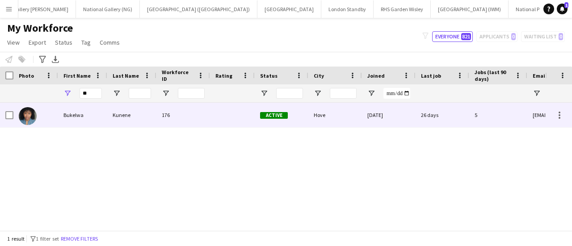
click at [108, 119] on div "Kunene" at bounding box center [131, 115] width 49 height 25
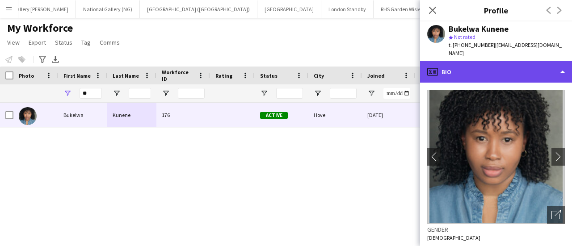
click at [446, 67] on div "profile Bio" at bounding box center [496, 71] width 152 height 21
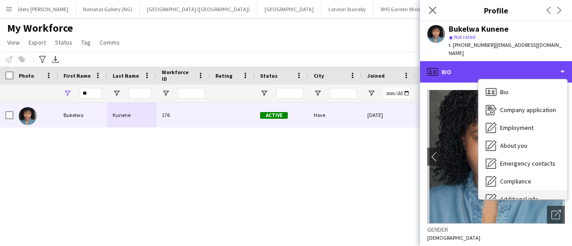
scroll to position [66, 0]
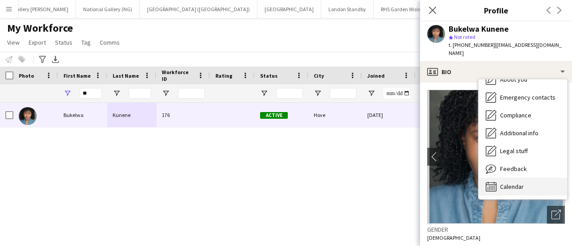
click at [517, 183] on span "Calendar" at bounding box center [512, 187] width 24 height 8
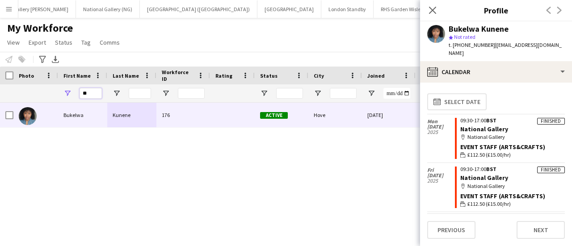
click at [89, 96] on input "**" at bounding box center [91, 93] width 22 height 11
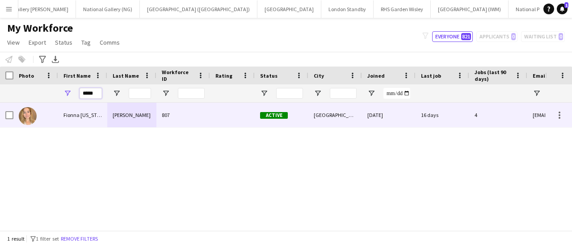
type input "*****"
click at [88, 118] on div "Fionna [US_STATE]" at bounding box center [82, 115] width 49 height 25
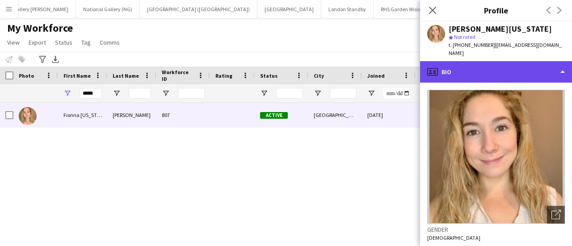
click at [527, 65] on div "profile Bio" at bounding box center [496, 71] width 152 height 21
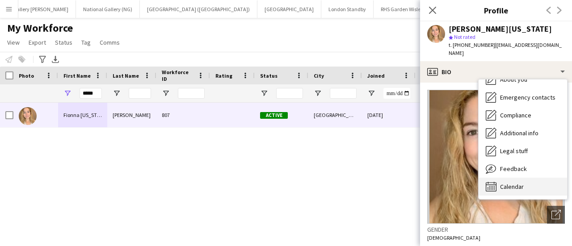
drag, startPoint x: 498, startPoint y: 178, endPoint x: 511, endPoint y: 173, distance: 14.1
click at [511, 178] on div "Calendar Calendar" at bounding box center [523, 187] width 89 height 18
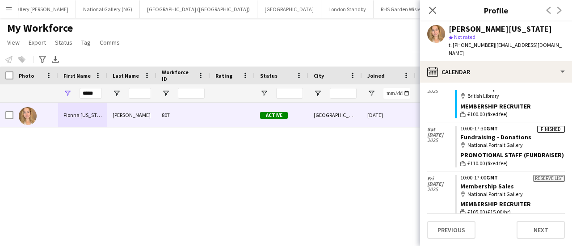
scroll to position [1350, 0]
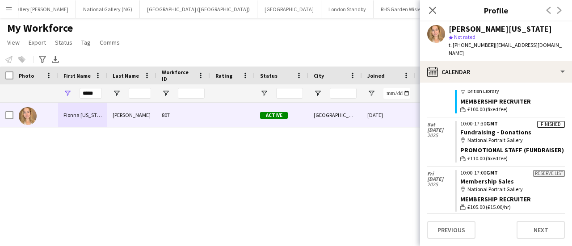
click at [239, 174] on div "[PERSON_NAME][US_STATE] 807 Active [GEOGRAPHIC_DATA] [DATE] 16 days 4 [EMAIL_AD…" at bounding box center [272, 163] width 545 height 121
click at [235, 34] on div "My Workforce View Views Default view New view Update view Delete view Edit name…" at bounding box center [286, 36] width 572 height 30
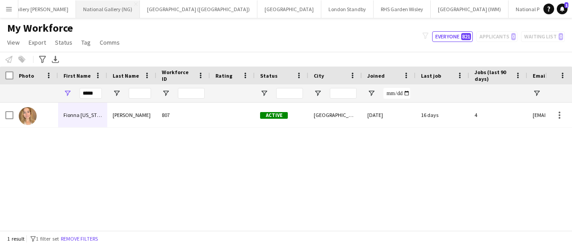
click at [76, 9] on button "National Gallery (NG) Close" at bounding box center [108, 8] width 64 height 17
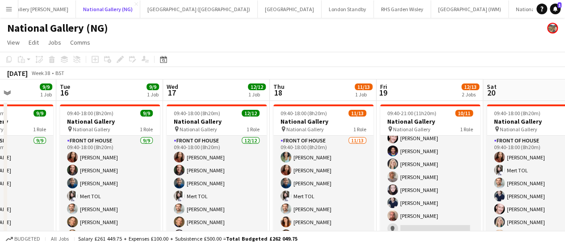
scroll to position [59, 0]
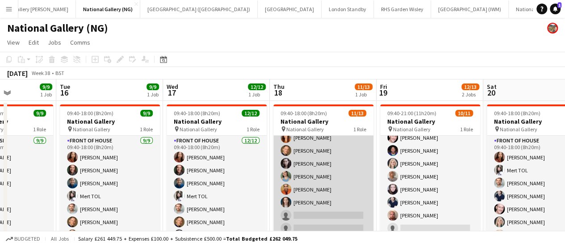
click at [317, 201] on app-card-role "Front of House [DATE] 09:40-18:00 (8h20m) [PERSON_NAME] [PERSON_NAME] [PERSON_N…" at bounding box center [324, 144] width 100 height 186
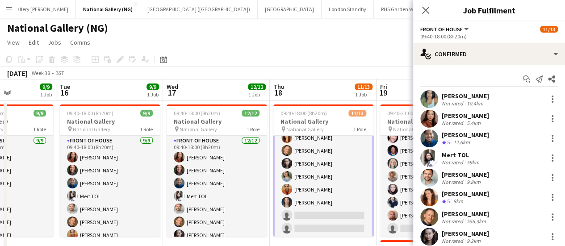
scroll to position [123, 0]
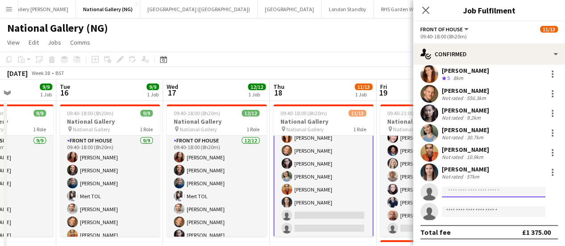
click at [465, 195] on input at bounding box center [494, 192] width 104 height 11
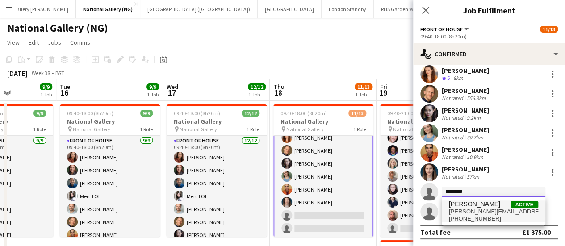
type input "********"
click at [477, 214] on span "[PERSON_NAME][EMAIL_ADDRESS][PERSON_NAME][DOMAIN_NAME]" at bounding box center [493, 211] width 89 height 7
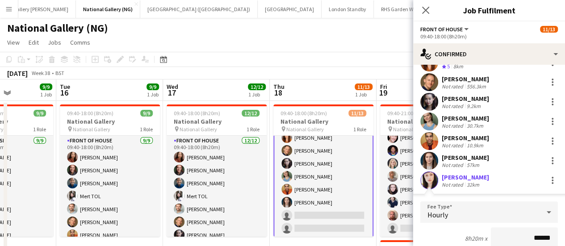
scroll to position [326, 0]
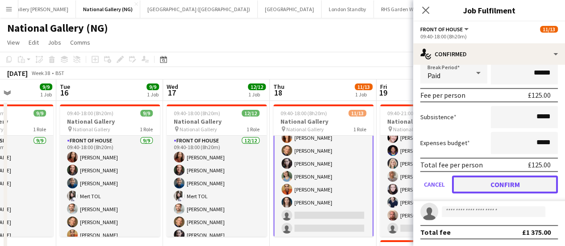
click at [492, 189] on button "Confirm" at bounding box center [505, 185] width 106 height 18
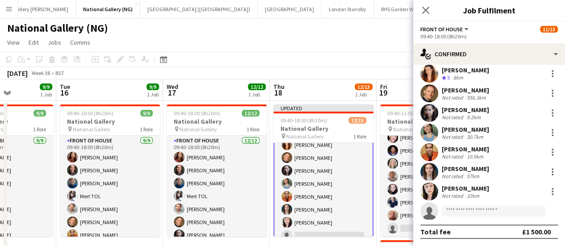
scroll to position [123, 0]
click at [324, 43] on app-page-menu "View Day view expanded Day view collapsed Month view Date picker Jump to [DATE]…" at bounding box center [282, 43] width 565 height 17
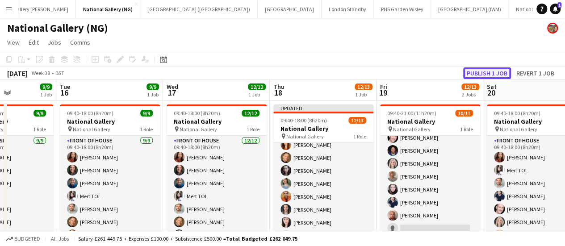
click at [489, 72] on button "Publish 1 job" at bounding box center [488, 74] width 48 height 12
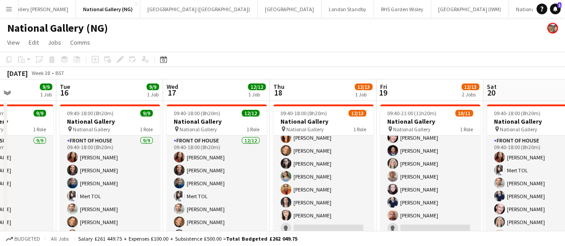
click at [489, 72] on div "[DATE] Week 38 • BST" at bounding box center [282, 73] width 565 height 13
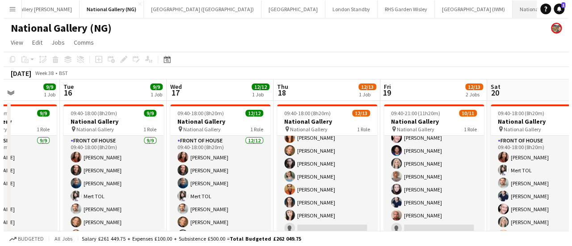
scroll to position [0, 224]
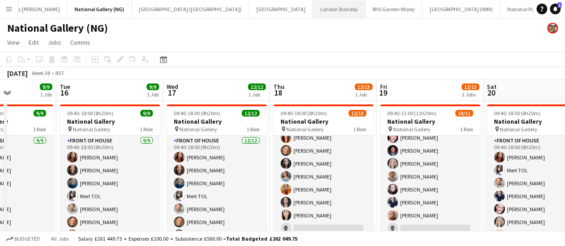
click at [313, 7] on button "London Standby Close" at bounding box center [339, 8] width 52 height 17
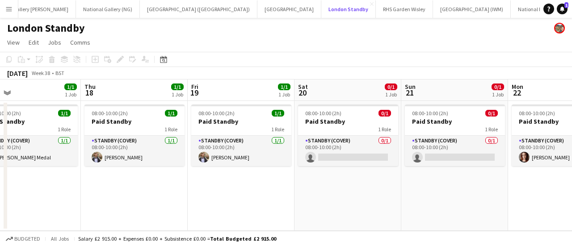
scroll to position [0, 239]
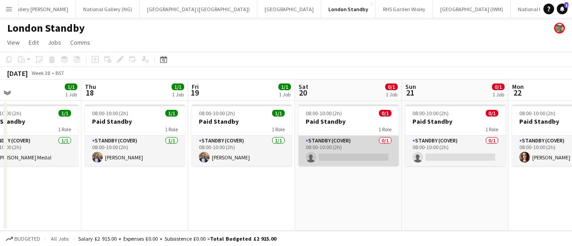
click at [348, 149] on app-card-role "Standby (cover) 0/1 08:00-10:00 (2h) single-neutral-actions" at bounding box center [349, 151] width 100 height 30
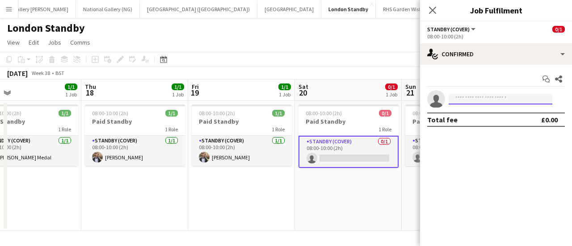
click at [473, 98] on input at bounding box center [501, 99] width 104 height 11
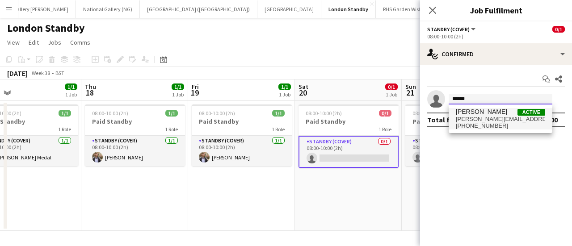
type input "******"
click at [478, 115] on span "[PERSON_NAME]" at bounding box center [481, 112] width 51 height 8
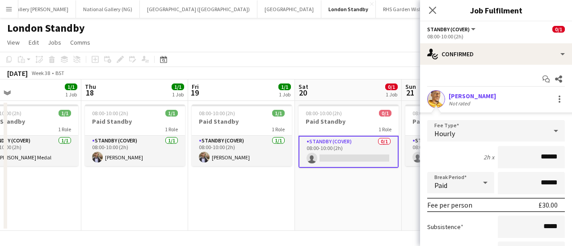
scroll to position [90, 0]
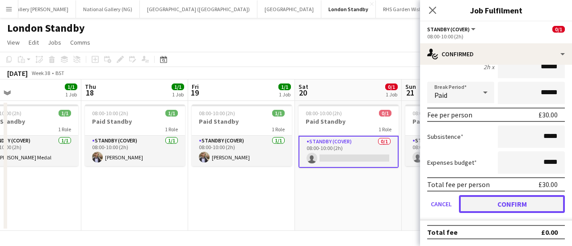
click at [515, 203] on button "Confirm" at bounding box center [512, 204] width 106 height 18
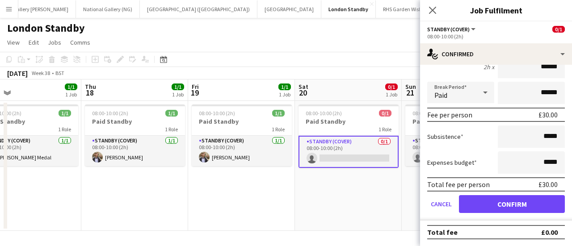
scroll to position [0, 0]
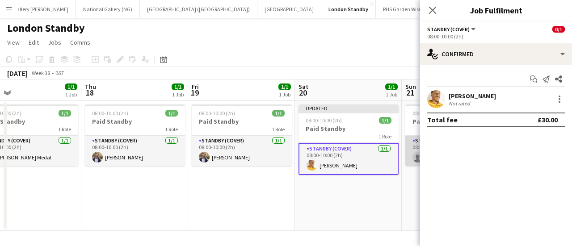
click at [418, 151] on app-card-role "Standby (cover) 0/1 08:00-10:00 (2h) single-neutral-actions" at bounding box center [455, 151] width 100 height 30
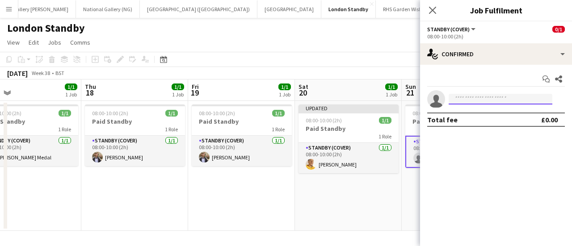
click at [464, 100] on input at bounding box center [501, 99] width 104 height 11
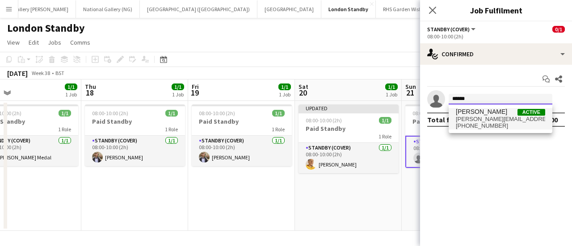
type input "******"
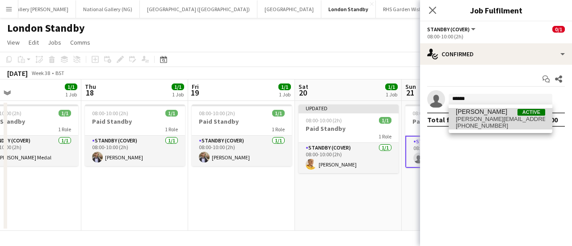
click at [469, 114] on span "[PERSON_NAME]" at bounding box center [481, 112] width 51 height 8
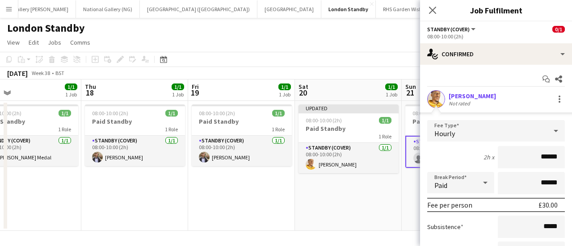
click at [350, 34] on div "London Standby" at bounding box center [286, 26] width 572 height 17
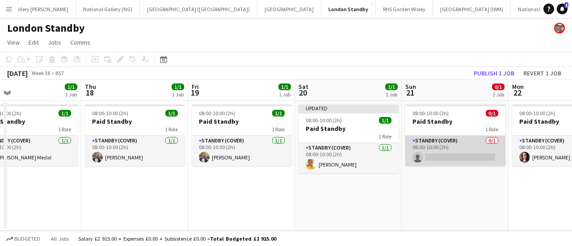
click at [440, 150] on app-card-role "Standby (cover) 0/1 08:00-10:00 (2h) single-neutral-actions" at bounding box center [455, 151] width 100 height 30
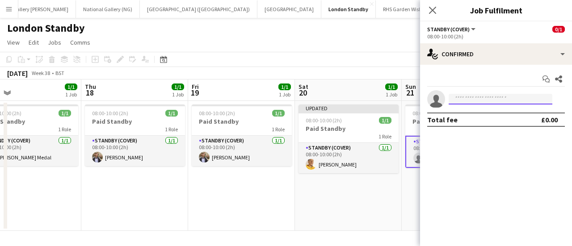
click at [472, 97] on input at bounding box center [501, 99] width 104 height 11
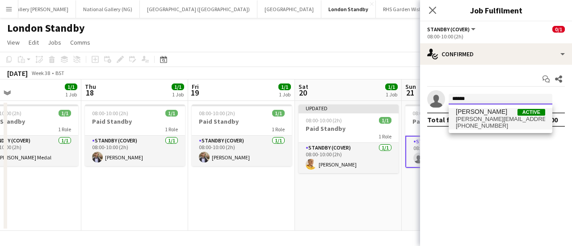
type input "******"
click at [480, 118] on span "[PERSON_NAME][EMAIL_ADDRESS][DOMAIN_NAME]" at bounding box center [500, 119] width 89 height 7
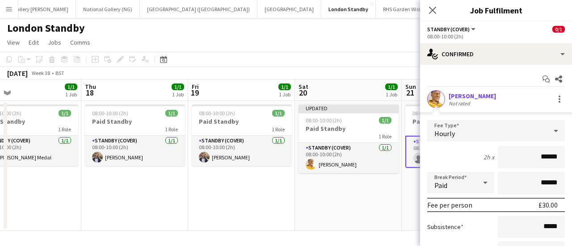
scroll to position [90, 0]
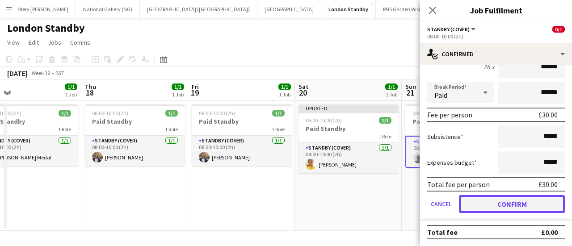
click at [494, 203] on button "Confirm" at bounding box center [512, 204] width 106 height 18
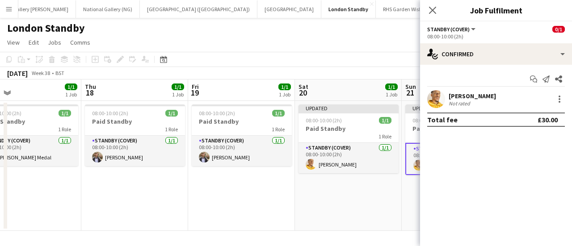
scroll to position [0, 0]
click at [341, 50] on app-page-menu "View Day view expanded Day view collapsed Month view Date picker Jump to [DATE]…" at bounding box center [286, 43] width 572 height 17
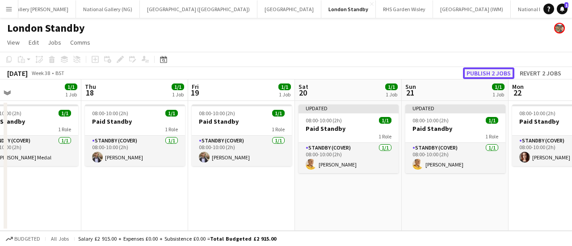
click at [479, 75] on button "Publish 2 jobs" at bounding box center [488, 74] width 51 height 12
